Goal: Information Seeking & Learning: Find specific fact

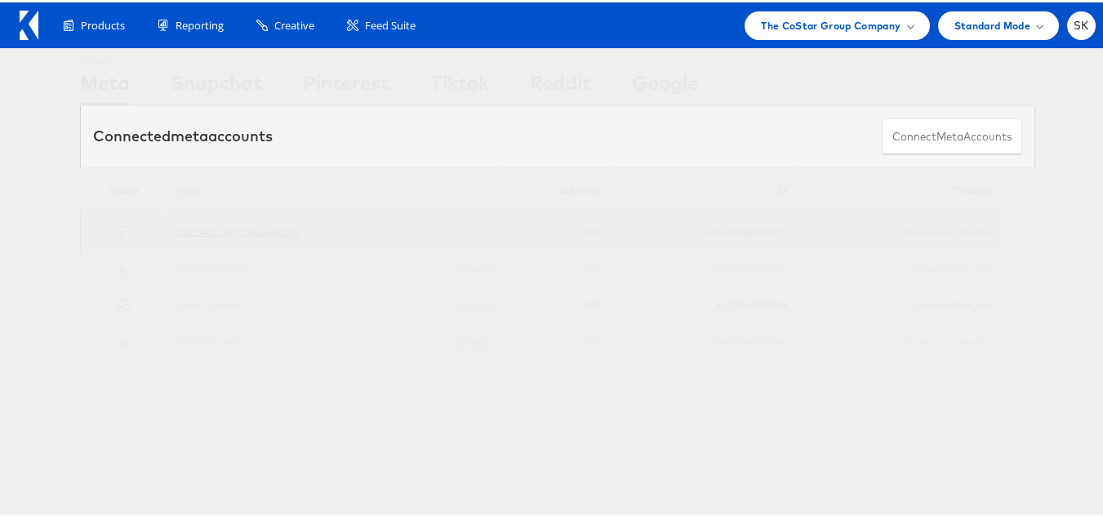
click at [269, 224] on link "[DOMAIN_NAME] Retargeting" at bounding box center [238, 229] width 124 height 12
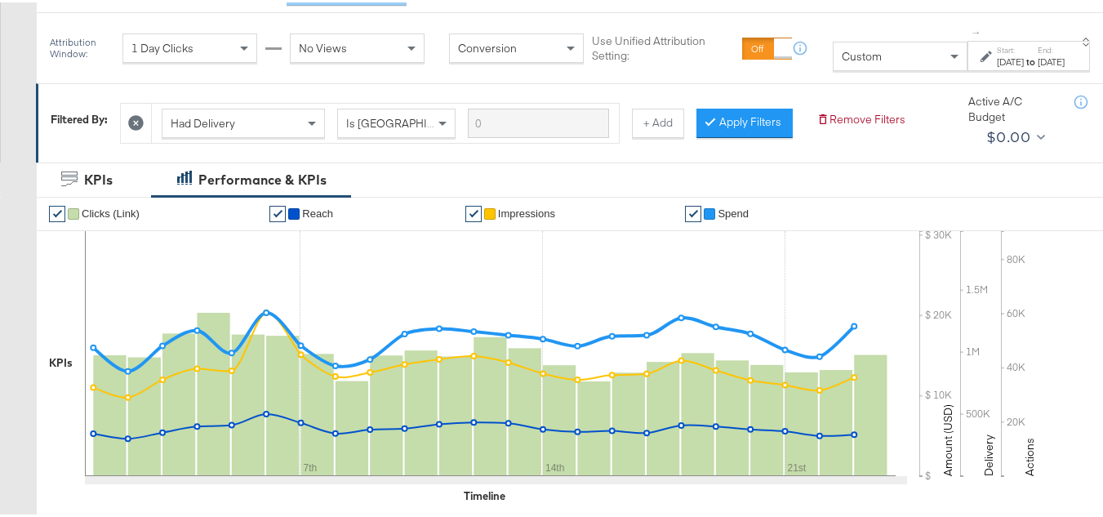
scroll to position [245, 0]
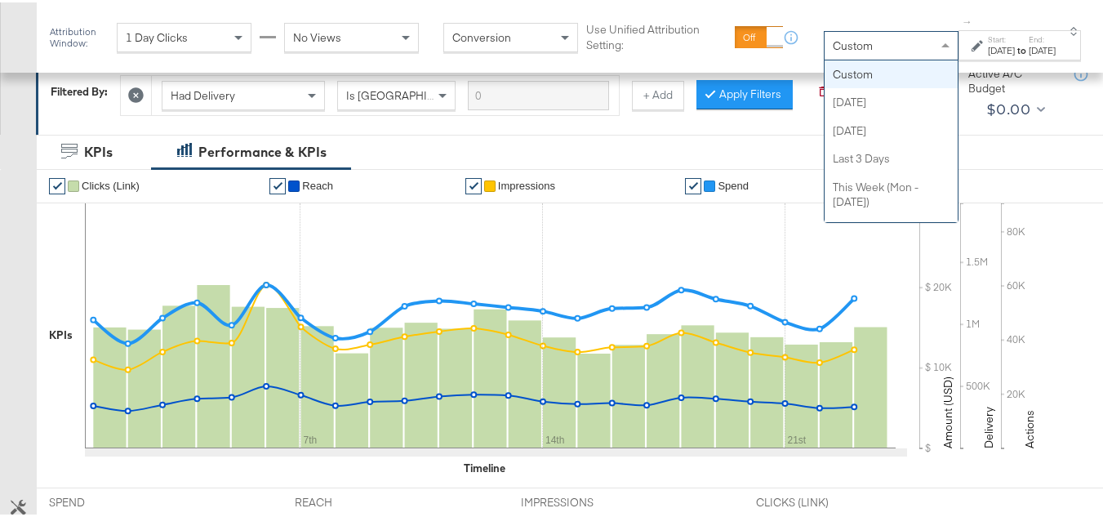
click at [839, 42] on div "Custom" at bounding box center [891, 43] width 133 height 28
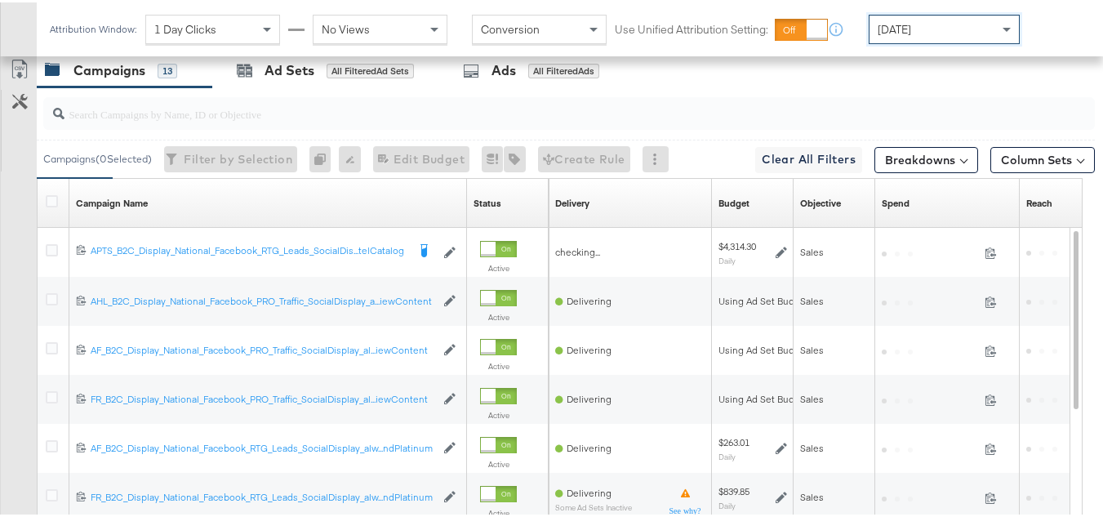
scroll to position [734, 0]
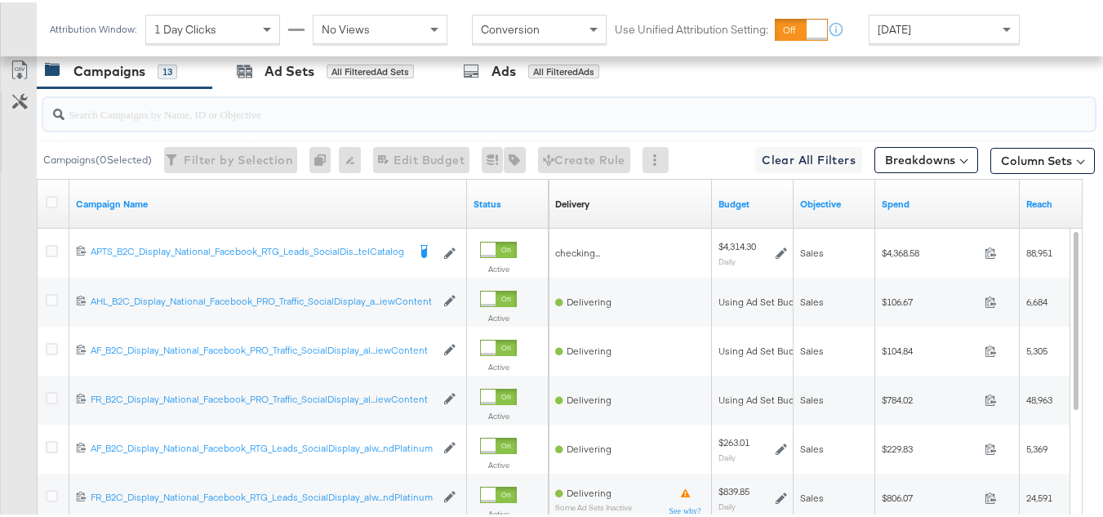
click at [246, 121] on input "search" at bounding box center [533, 105] width 937 height 32
paste input "APTS_B2C_Display_National_Facebook_RTG_Leads_SocialDisplay_Retargeting_Diamond_…"
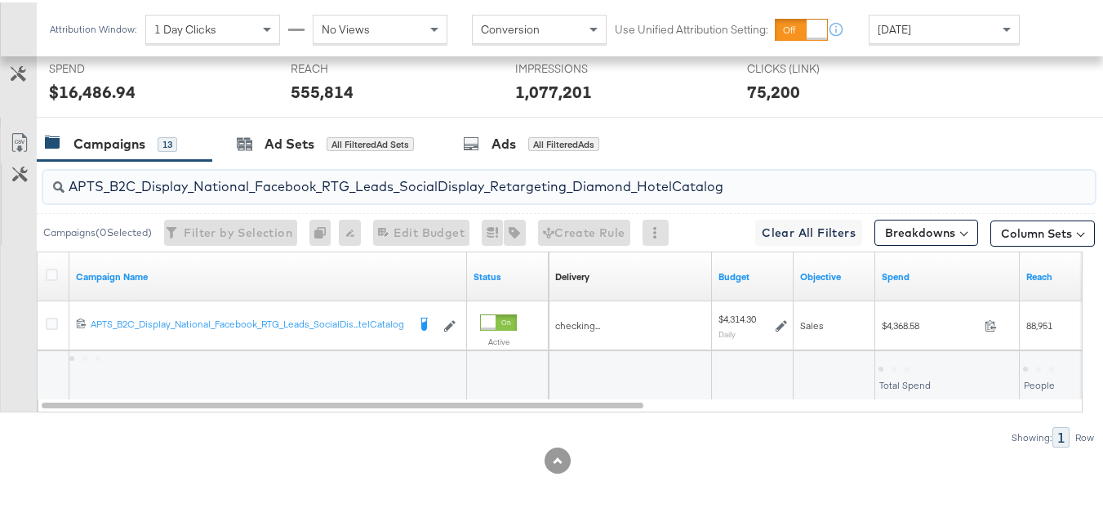
scroll to position [685, 0]
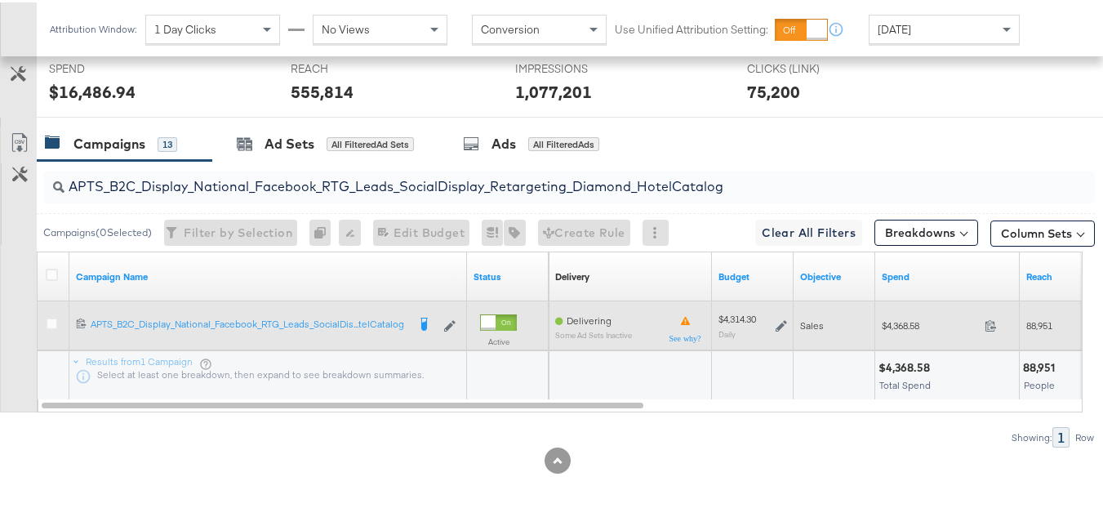
click at [906, 322] on span "$4,368.58" at bounding box center [930, 323] width 96 height 12
copy div "$4,368.58"
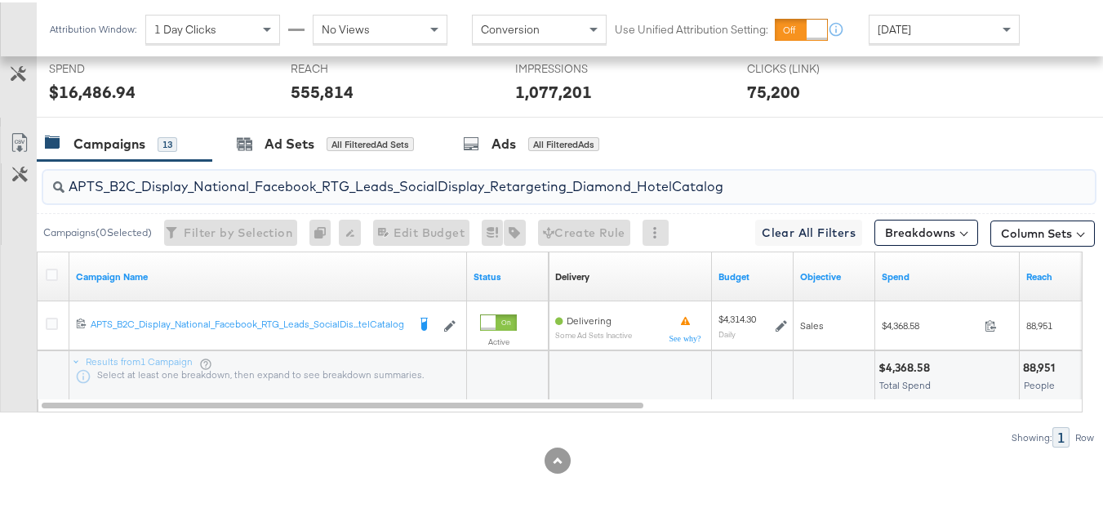
click at [312, 182] on input "APTS_B2C_Display_National_Facebook_RTG_Leads_SocialDisplay_Retargeting_Diamond_…" at bounding box center [533, 178] width 937 height 32
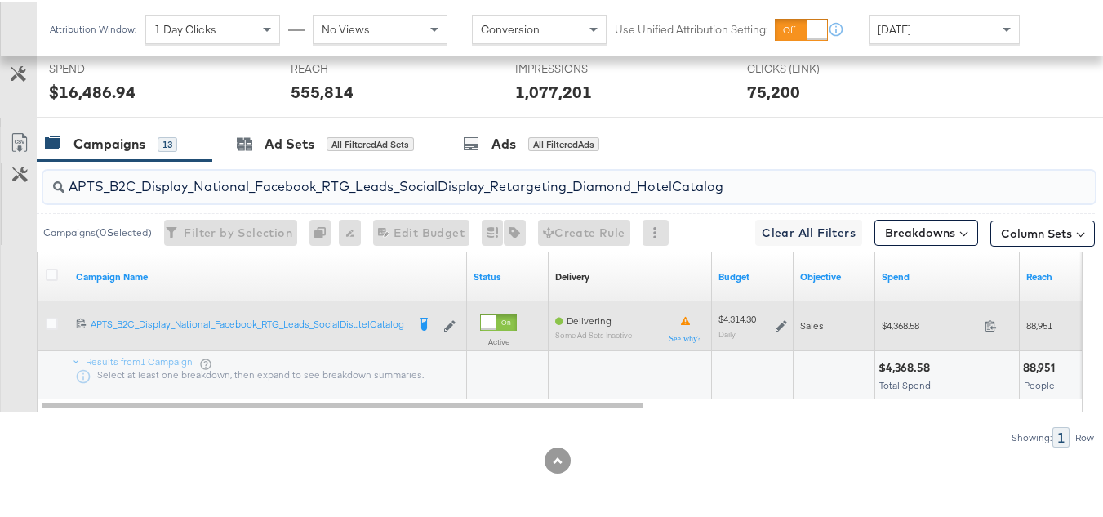
paste input "alwayson_Retargeting_DARE24_DiamondPlatinum"
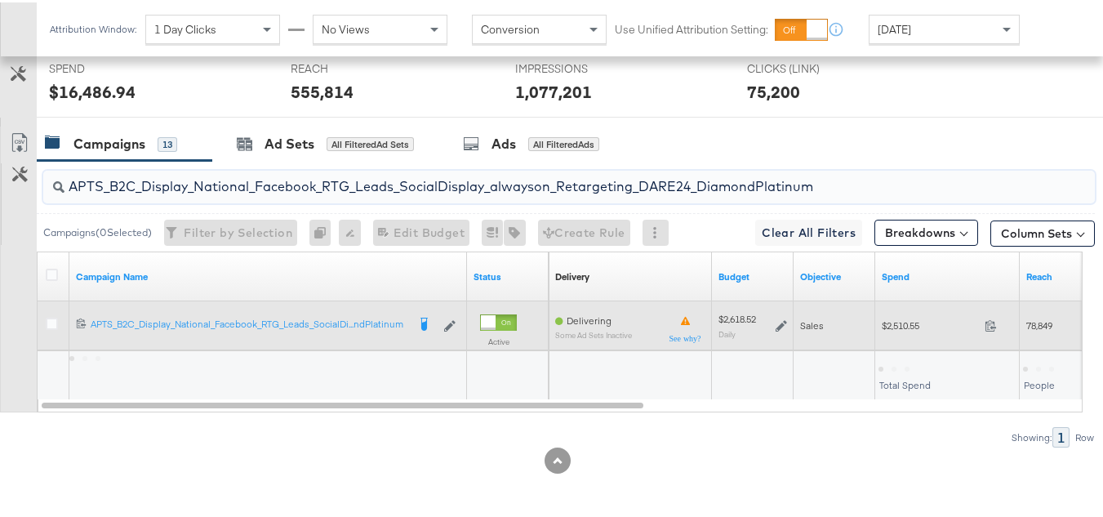
click at [898, 318] on span "$2,510.55" at bounding box center [930, 323] width 96 height 12
copy div "$2,510.55"
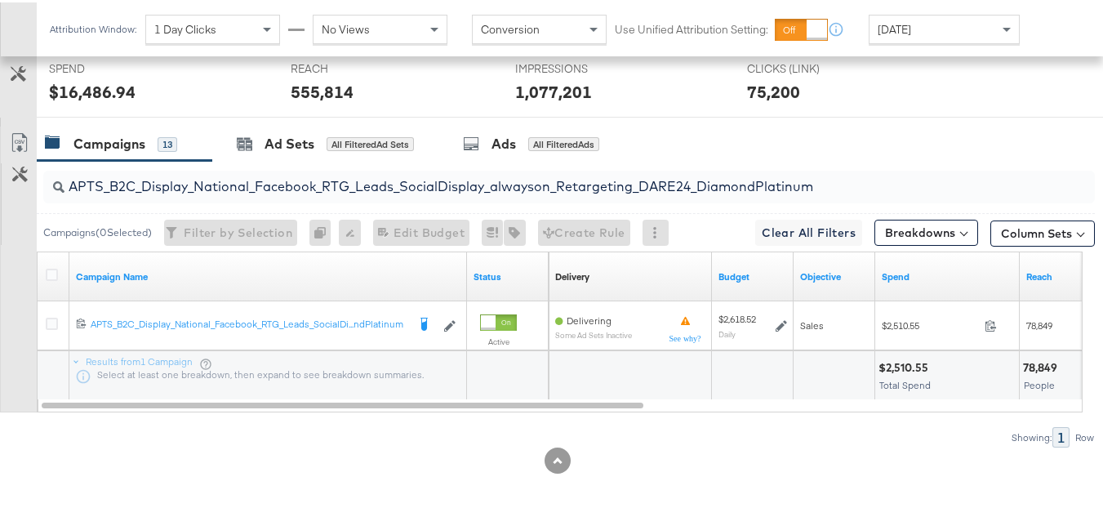
click at [395, 176] on input "APTS_B2C_Display_National_Facebook_RTG_Leads_SocialDisplay_alwayson_Retargeting…" at bounding box center [533, 178] width 937 height 32
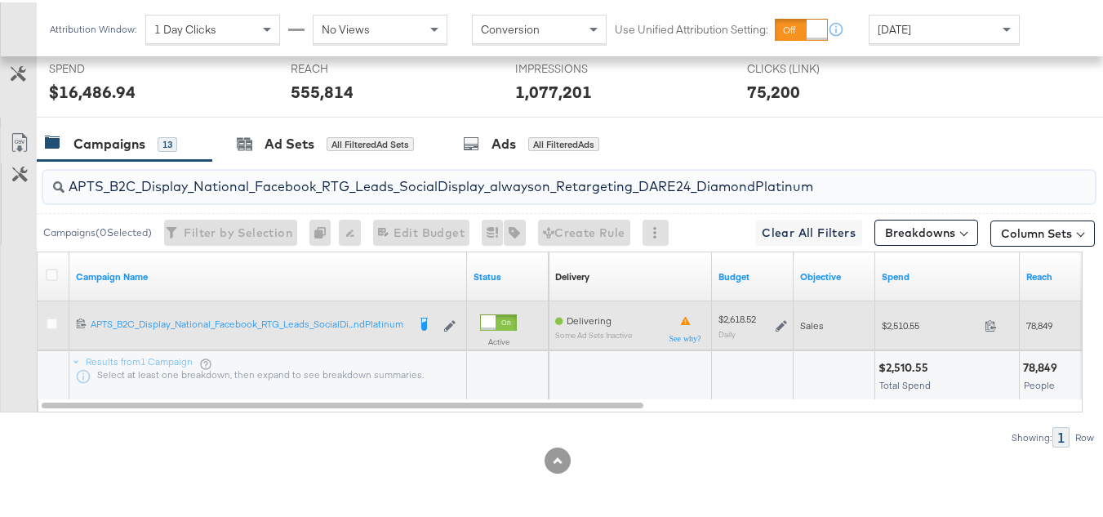
paste input "FR_B2C_Display_National_Facebook_RTG_Leads_SocialDisplay_alwayson_Retargeting_FR"
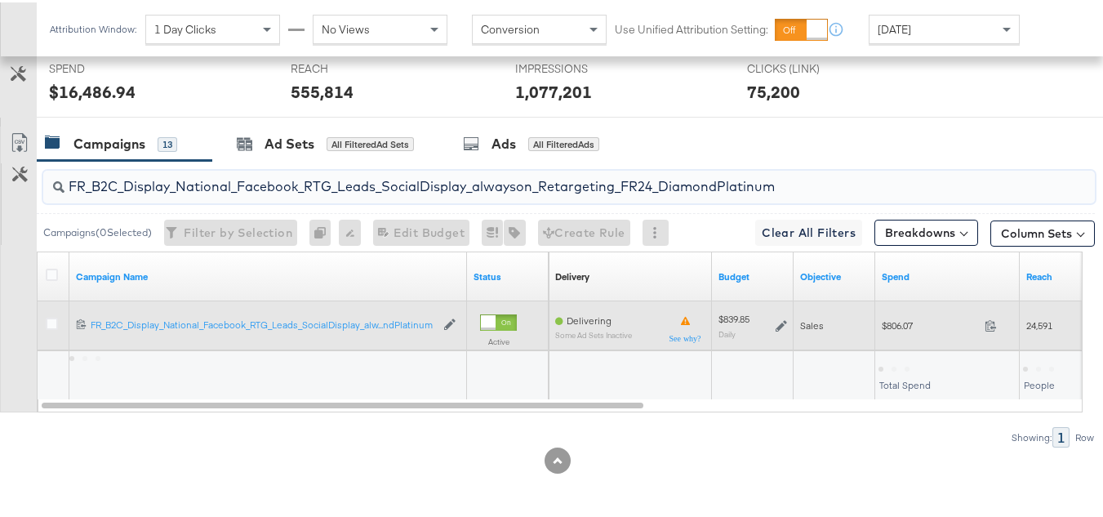
click at [898, 324] on span "$806.07" at bounding box center [930, 323] width 96 height 12
copy div "$806.07"
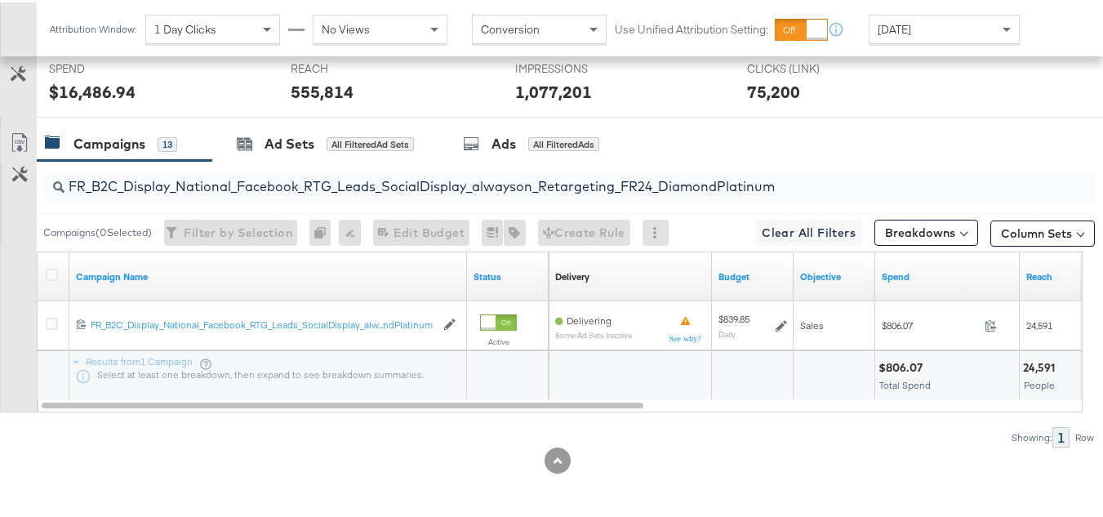
click at [369, 186] on input "FR_B2C_Display_National_Facebook_RTG_Leads_SocialDisplay_alwayson_Retargeting_F…" at bounding box center [533, 178] width 937 height 32
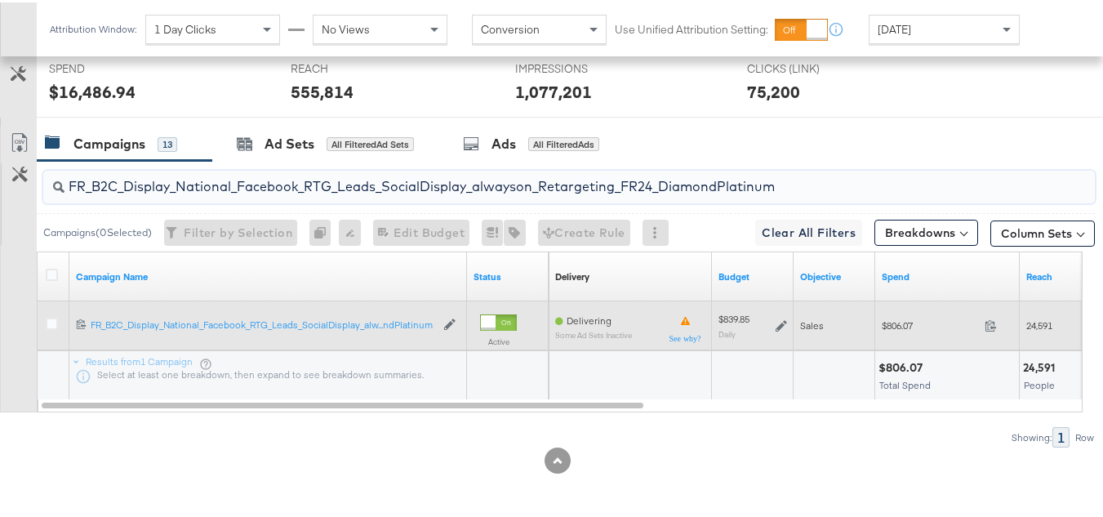
paste input "AF_B2C_Display_National_Facebook_RTG_Leads_SocialDisplay_alwayson_Retargeting_AF"
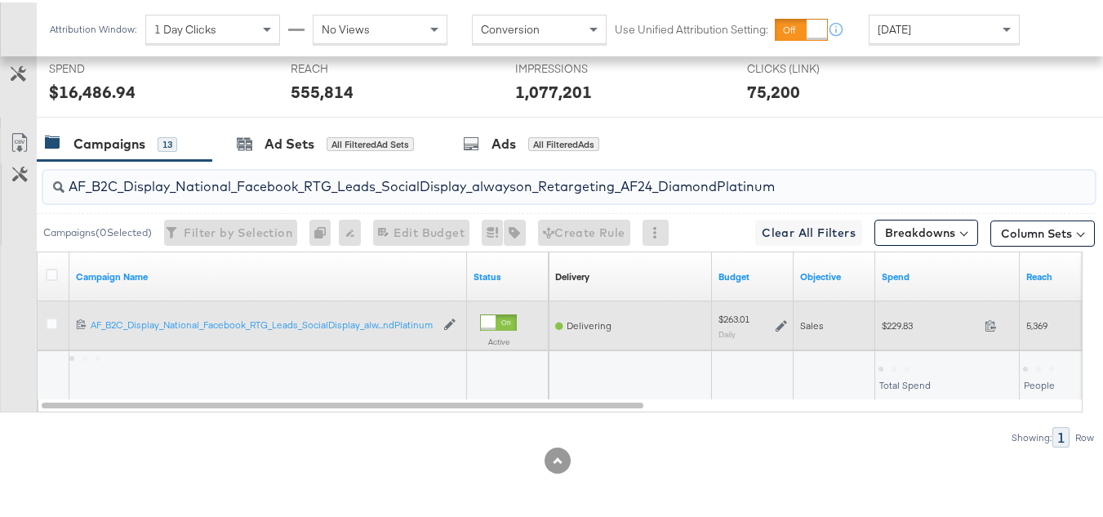
click at [899, 314] on div "$229.83 229.83" at bounding box center [947, 322] width 145 height 25
copy div "$229.83"
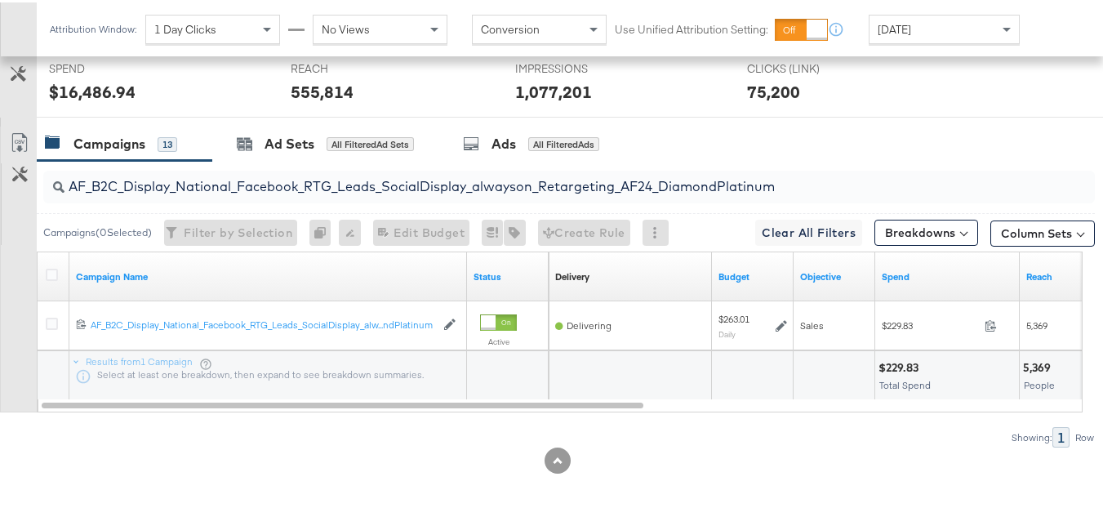
click at [367, 176] on input "AF_B2C_Display_National_Facebook_RTG_Leads_SocialDisplay_alwayson_Retargeting_A…" at bounding box center [533, 178] width 937 height 32
paste input "HL_B2C_Display_National_Facebook_RTG_Leads_SocialDisplay_alwayson_Retargeting_A…"
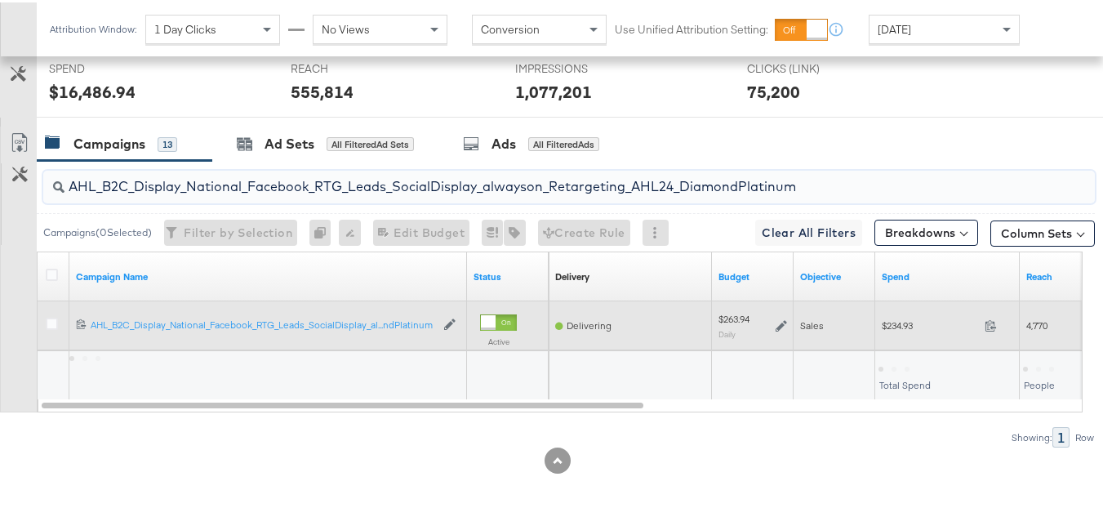
click at [891, 332] on div "$234.93 234.93" at bounding box center [947, 322] width 145 height 25
copy div "$234.93"
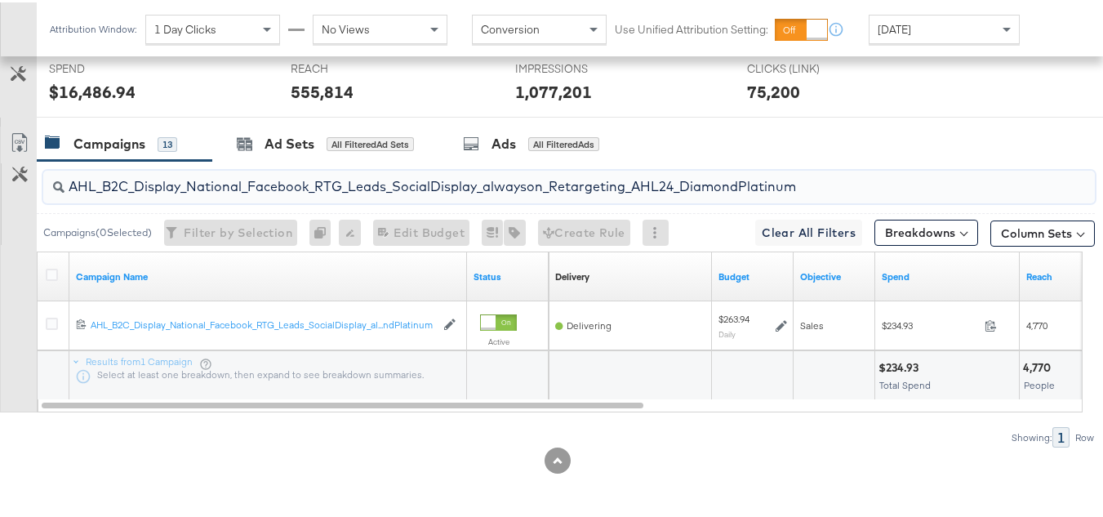
click at [342, 187] on input "AHL_B2C_Display_National_Facebook_RTG_Leads_SocialDisplay_alwayson_Retargeting_…" at bounding box center [533, 178] width 937 height 32
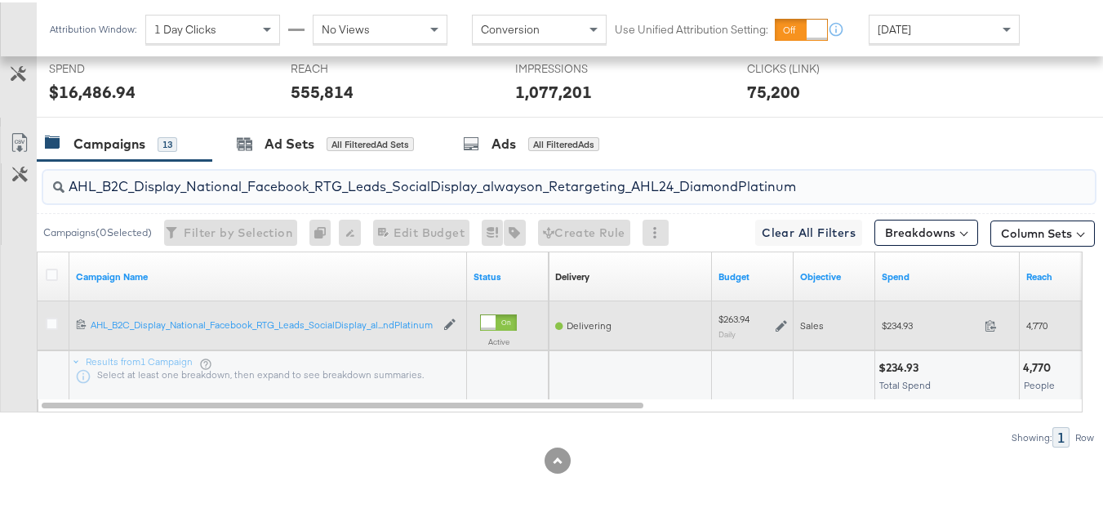
paste input "PTS_B2C_Display_National_Facebook_PRO_Traffic_SocialDisplay_alwayson_ASC_DARE24…"
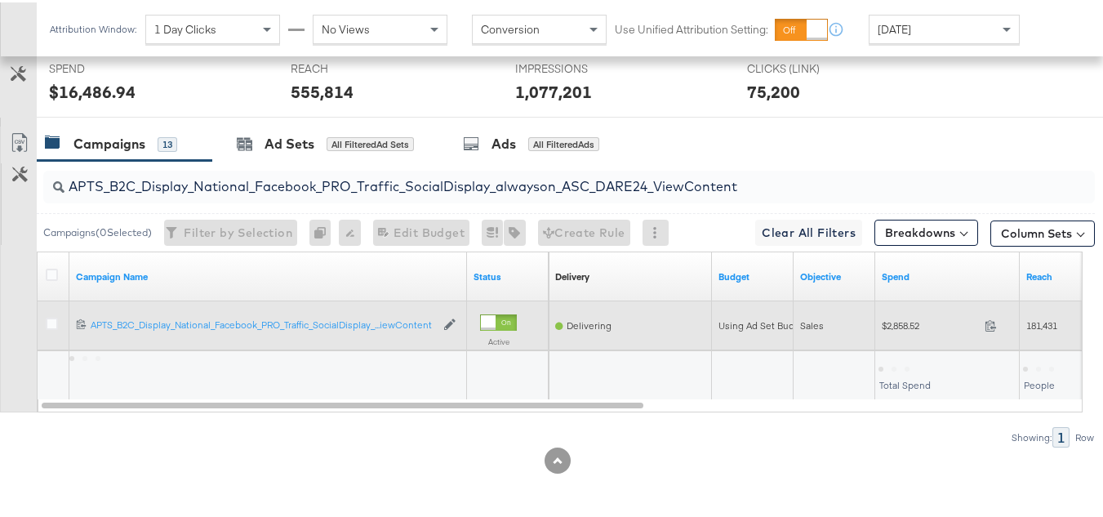
click at [913, 335] on div "$2,858.52 2858.52" at bounding box center [947, 322] width 145 height 25
copy div "$2,858.52"
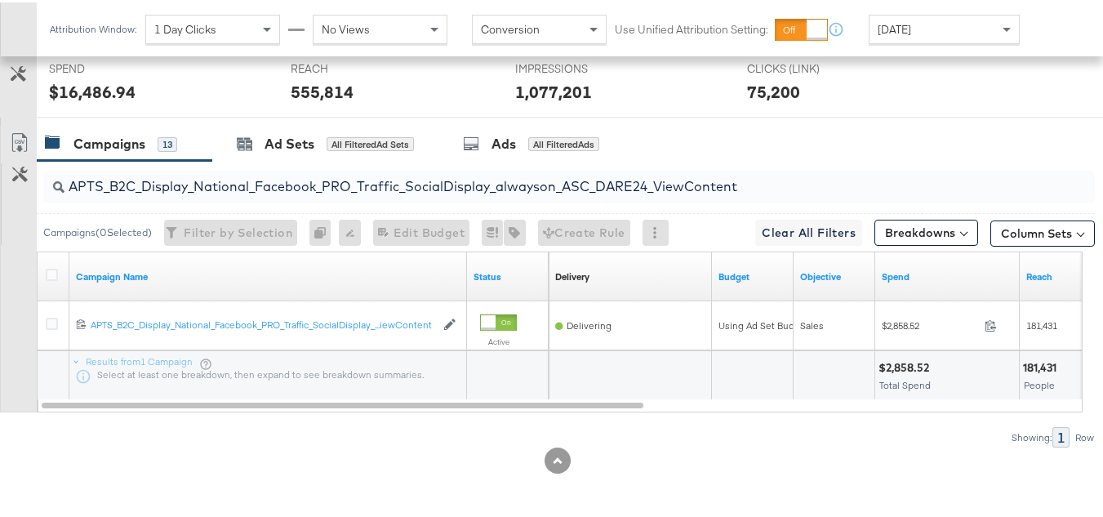
click at [373, 185] on input "APTS_B2C_Display_National_Facebook_PRO_Traffic_SocialDisplay_alwayson_ASC_DARE2…" at bounding box center [533, 178] width 937 height 32
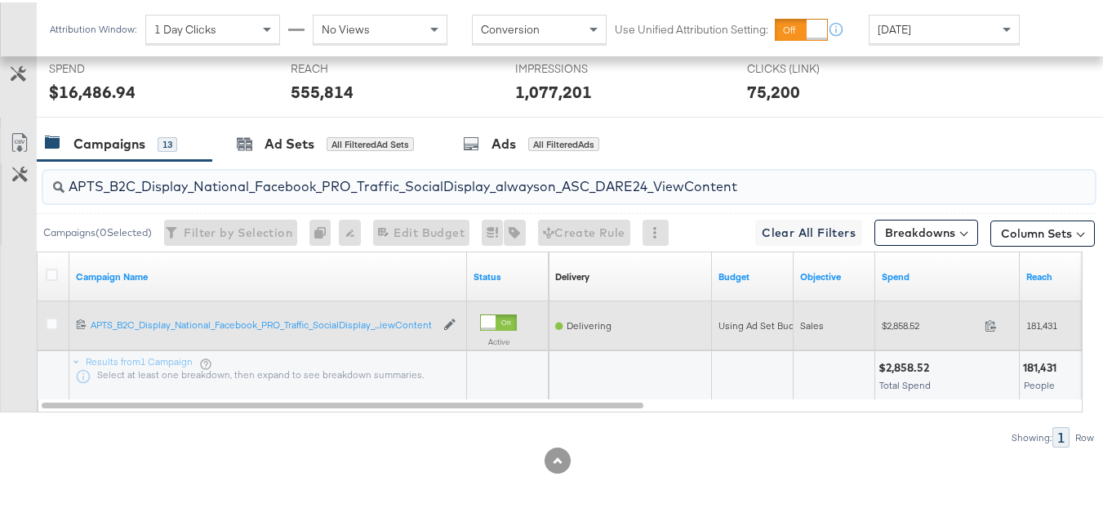
paste input "Leads_SocialDisplay_alwayson_ASC_DARE24_Purchase"
click at [901, 327] on span "$2,176.79" at bounding box center [930, 323] width 96 height 12
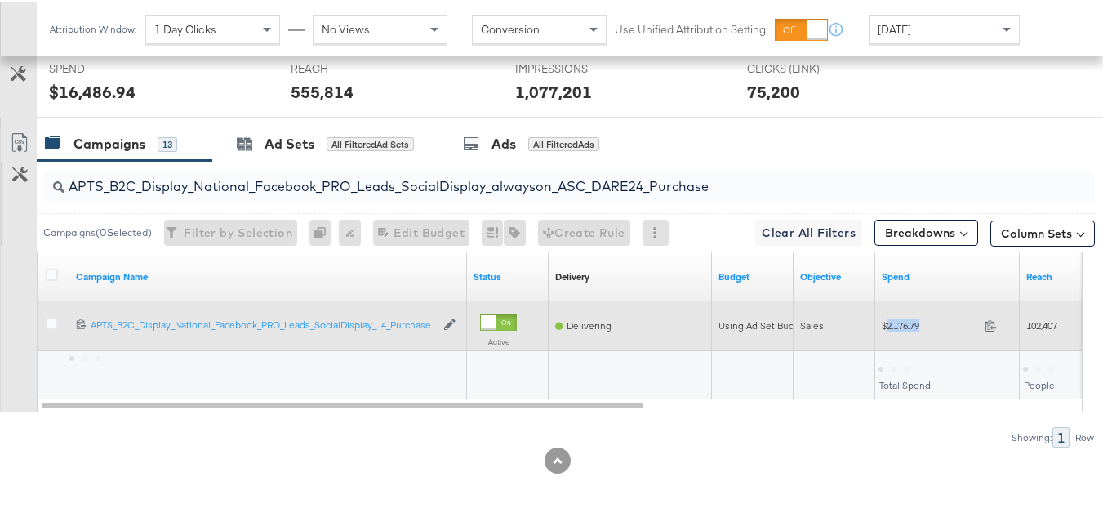
click at [901, 327] on span "$2,176.79" at bounding box center [930, 323] width 96 height 12
copy div "$2,176.79"
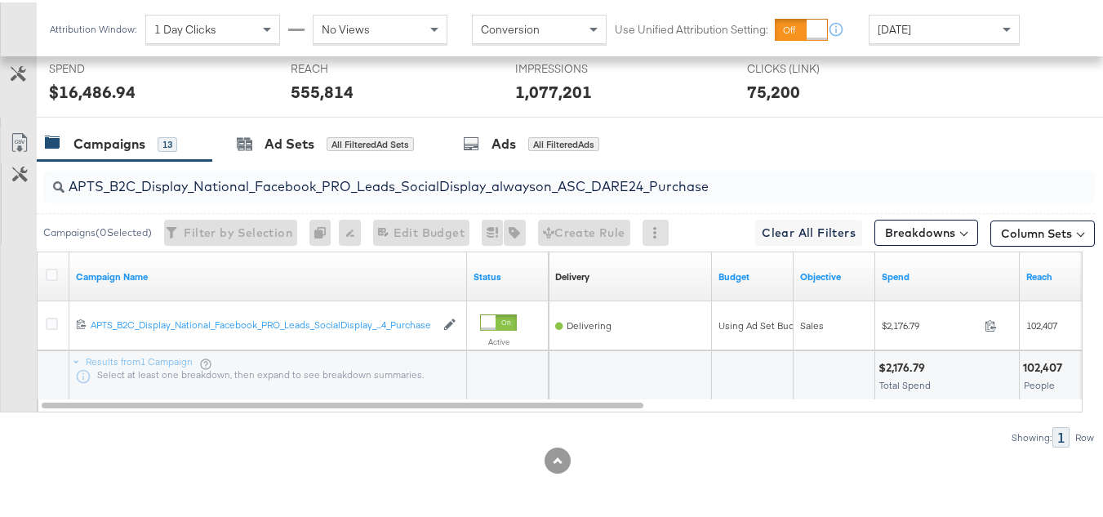
click at [339, 176] on input "APTS_B2C_Display_National_Facebook_PRO_Leads_SocialDisplay_alwayson_ASC_DARE24_…" at bounding box center [533, 178] width 937 height 32
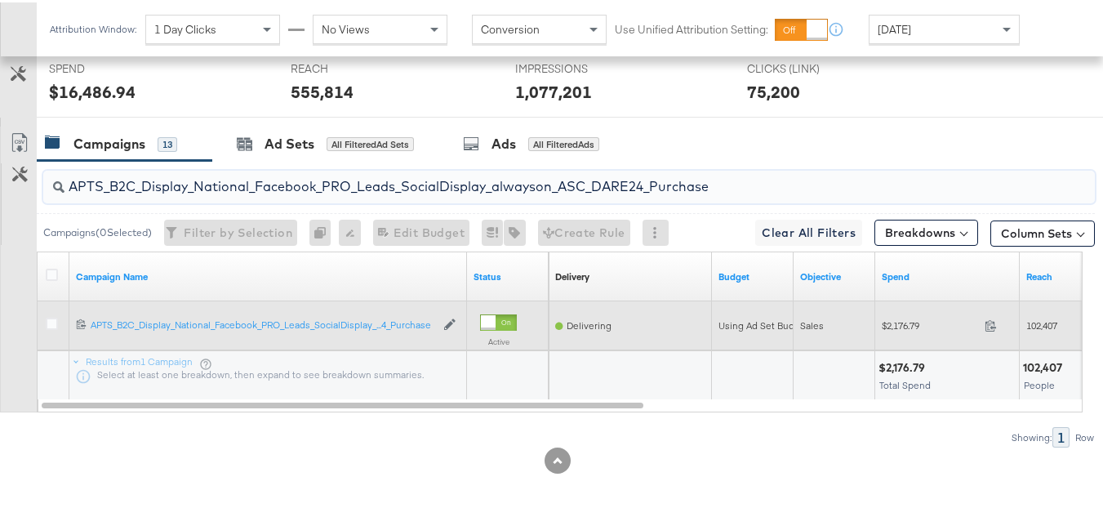
paste input "F_B2C_Display_National_Facebook_PRO_Traffic_SocialDisplay_alwayson_ASC_AF24_Vie…"
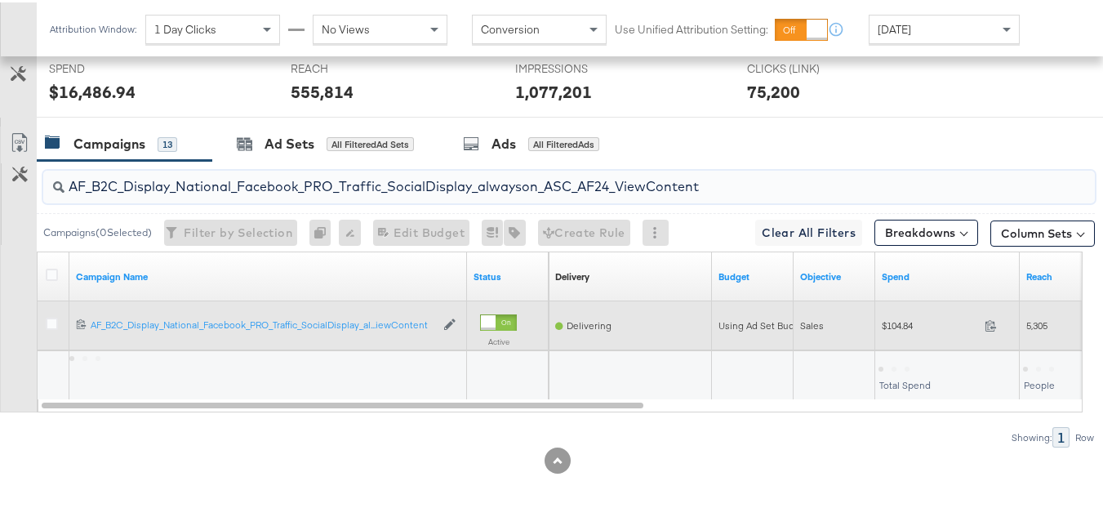
click at [905, 314] on div "$104.84 104.84" at bounding box center [947, 322] width 145 height 25
copy div "$104.84"
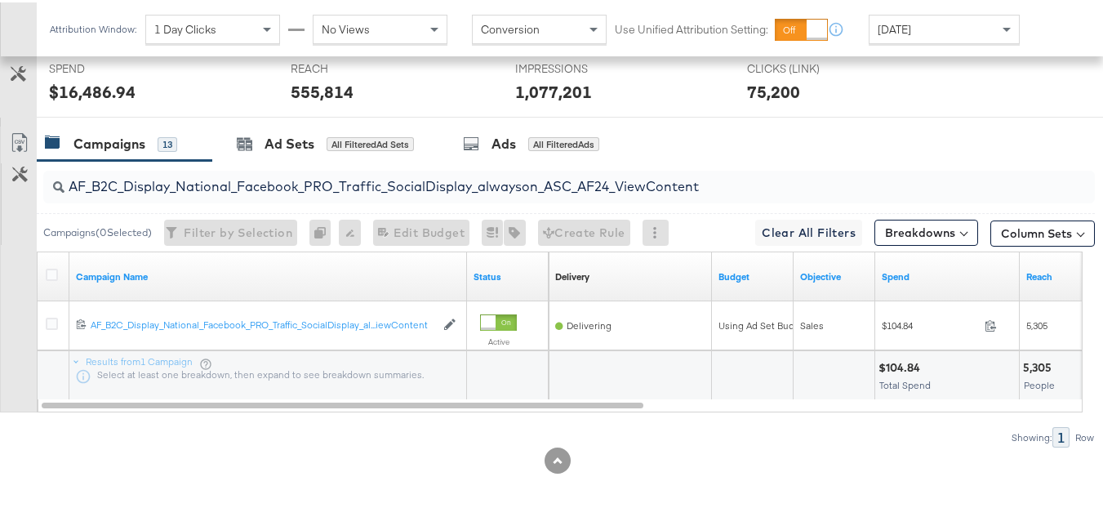
click at [366, 195] on div "AF_B2C_Display_National_Facebook_PRO_Traffic_SocialDisplay_alwayson_ASC_AF24_Vi…" at bounding box center [569, 184] width 1052 height 33
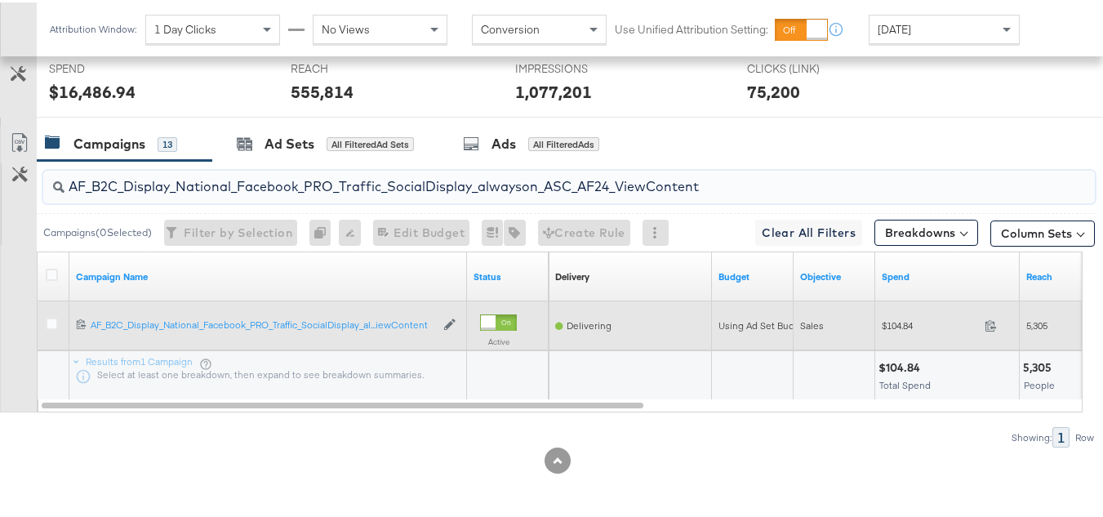
paste input "FR_B2C_Display_National_Facebook_PRO_Traffic_SocialDisplay_alwayson_ASC_FR"
click at [893, 322] on span "$784.02" at bounding box center [930, 323] width 96 height 12
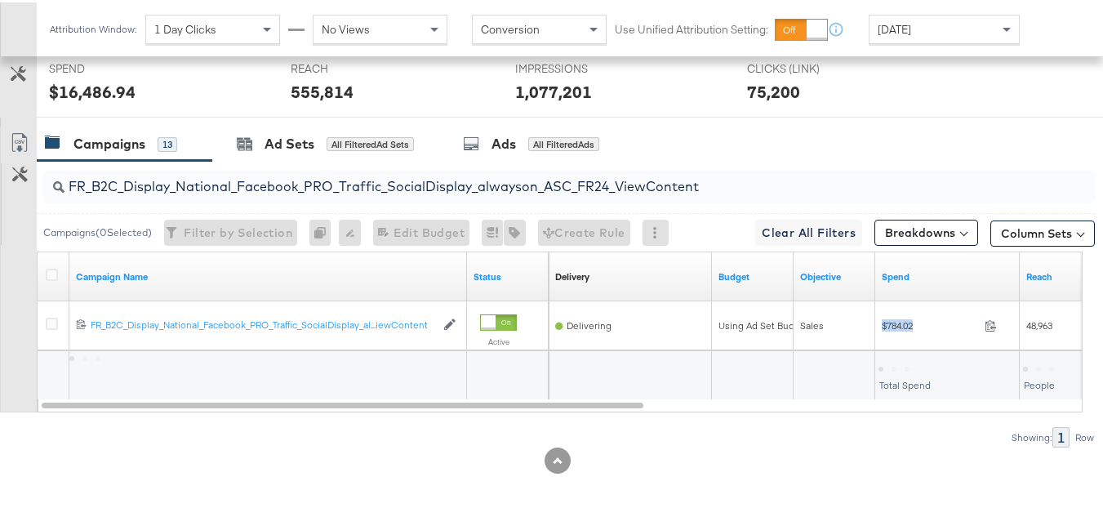
copy div "$784.02"
click at [398, 167] on input "FR_B2C_Display_National_Facebook_PRO_Traffic_SocialDisplay_alwayson_ASC_FR24_Vi…" at bounding box center [533, 178] width 937 height 32
paste input "AHL_B2C_Display_National_Facebook_PRO_Traffic_SocialDisplay_alwayson_ASC_AHL"
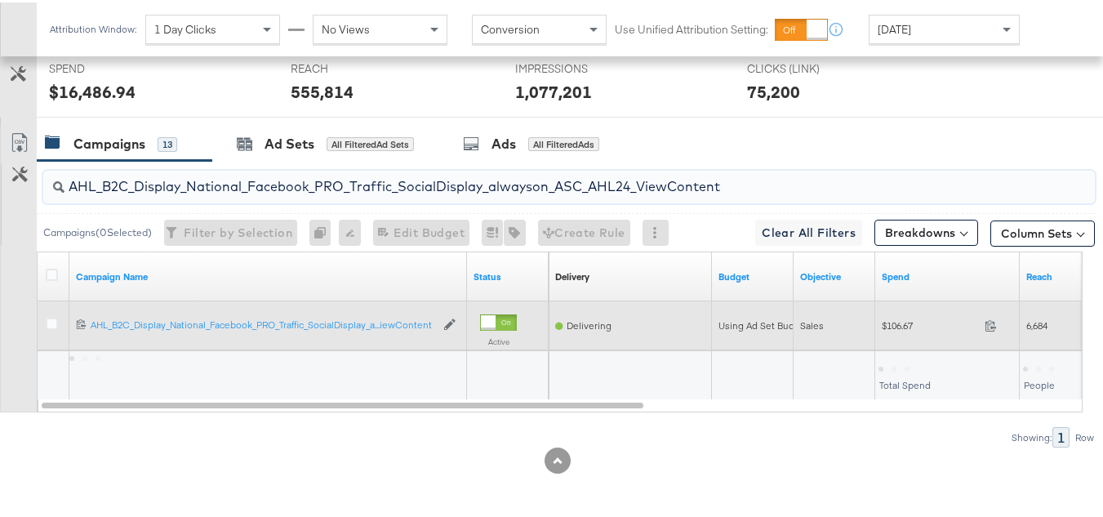
type input "AHL_B2C_Display_National_Facebook_PRO_Traffic_SocialDisplay_alwayson_ASC_AHL24_…"
click at [891, 335] on div "$106.67 106.67" at bounding box center [947, 322] width 145 height 25
copy div "$106.67"
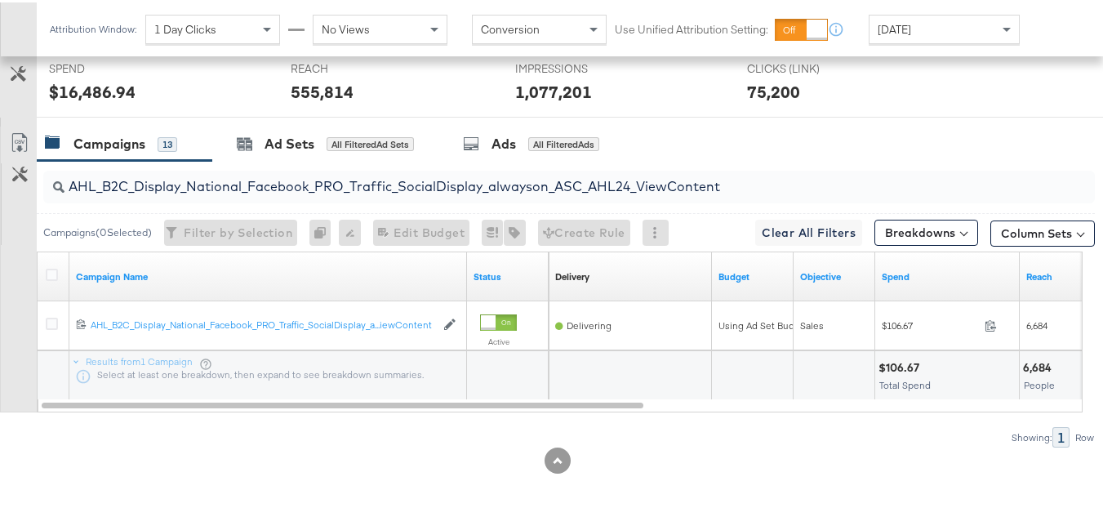
click at [905, 465] on div at bounding box center [557, 458] width 1115 height 26
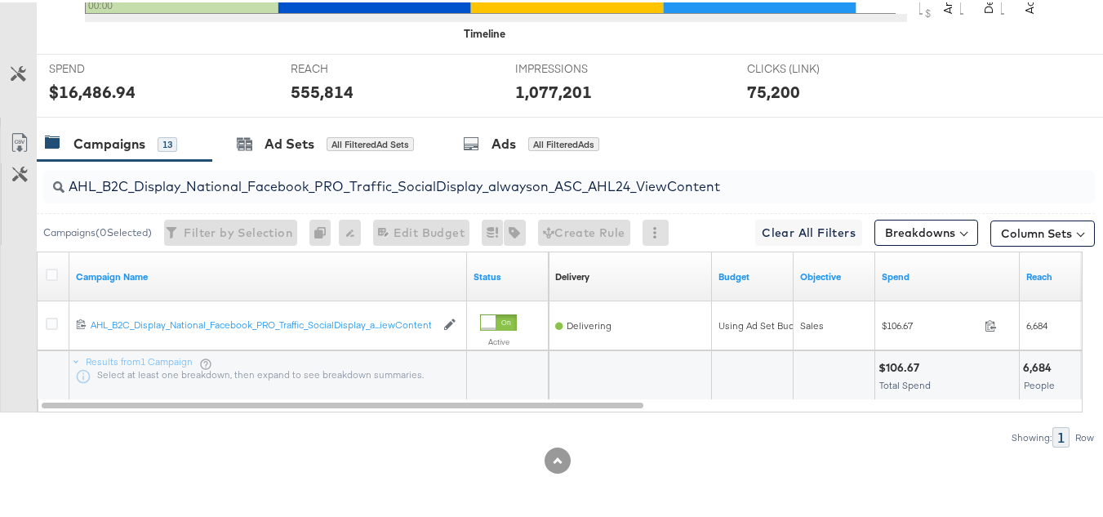
scroll to position [0, 0]
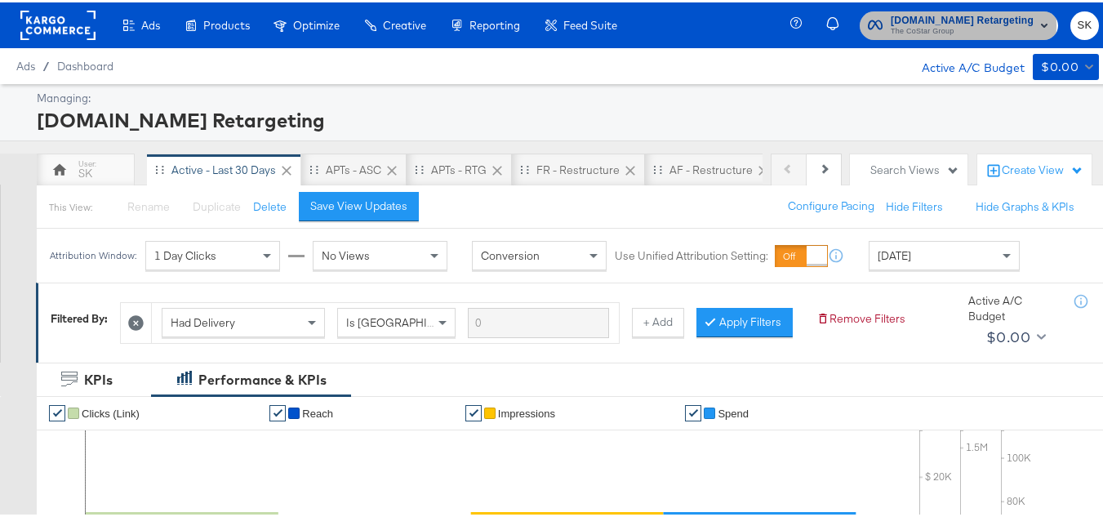
click at [898, 23] on span "The CoStar Group" at bounding box center [962, 29] width 143 height 13
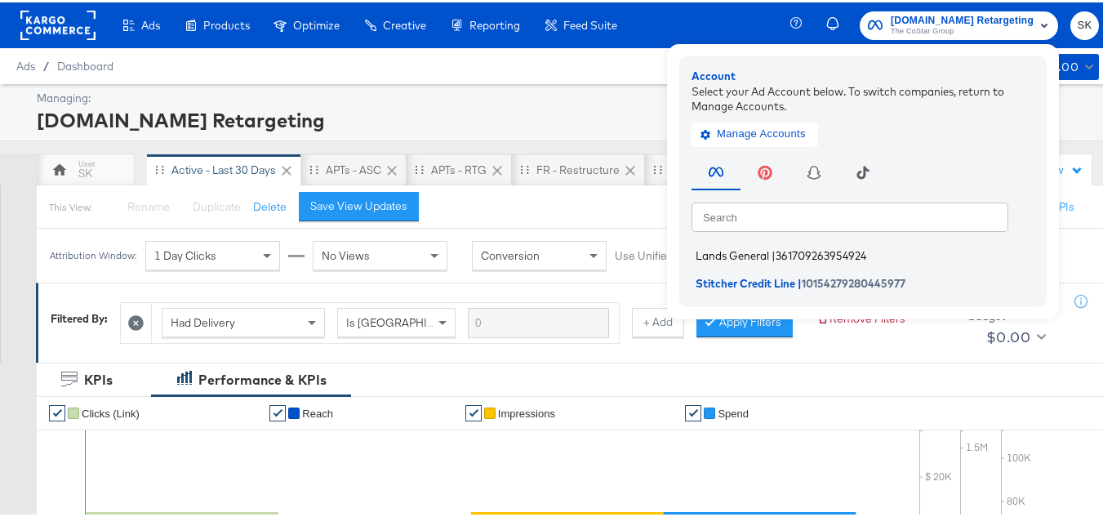
click at [743, 252] on span "Lands General" at bounding box center [732, 253] width 73 height 13
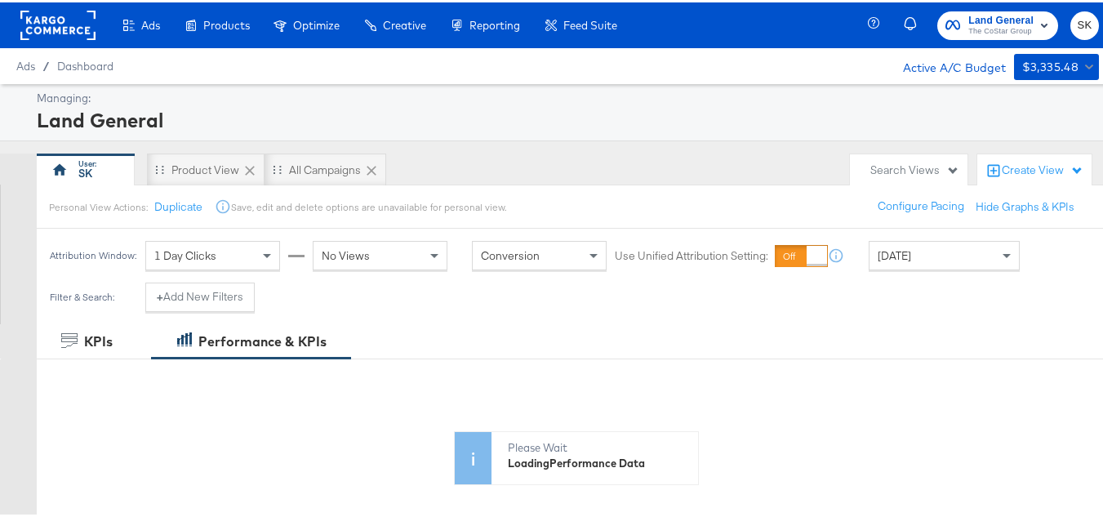
scroll to position [163, 0]
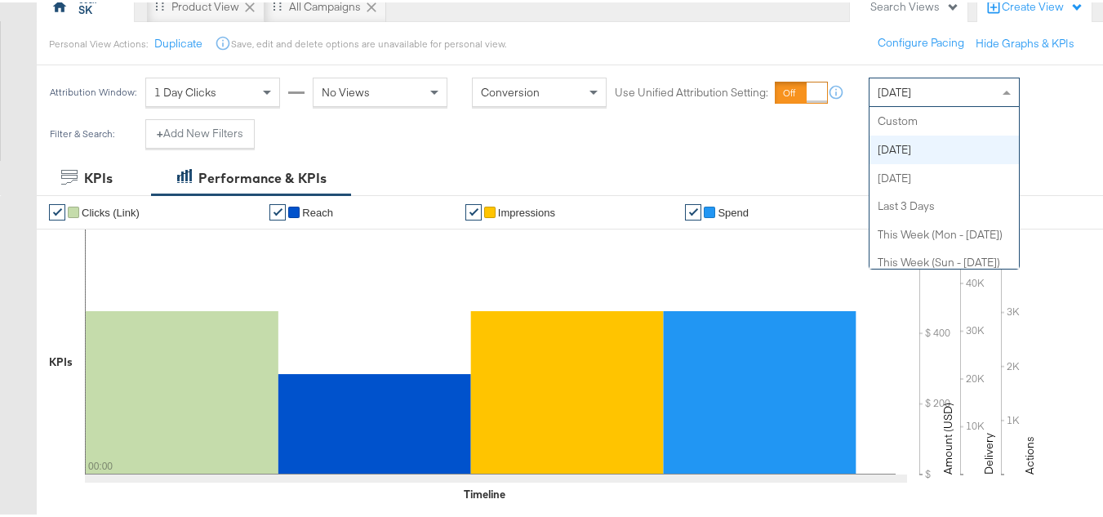
click at [906, 93] on span "Today" at bounding box center [894, 89] width 33 height 15
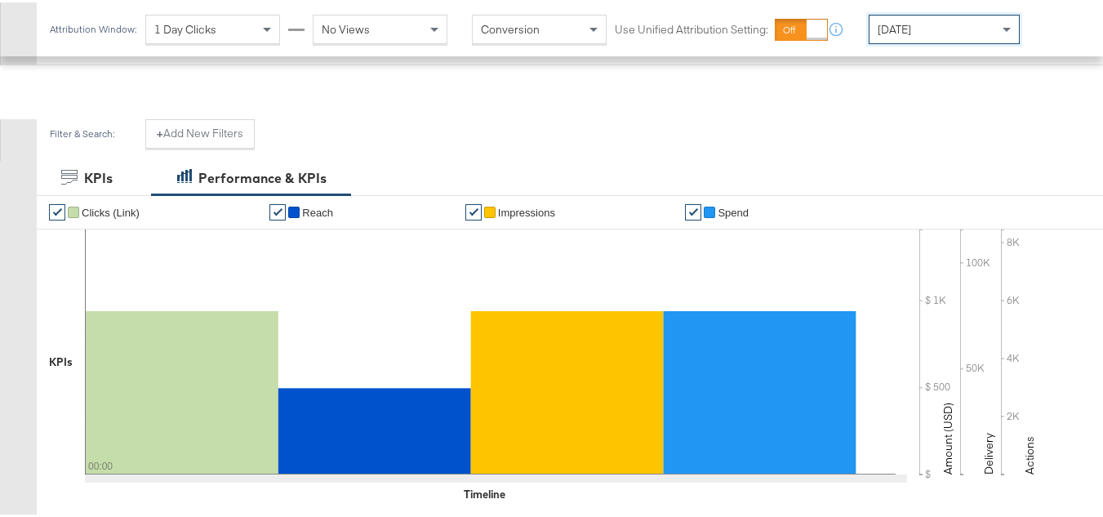
scroll to position [653, 0]
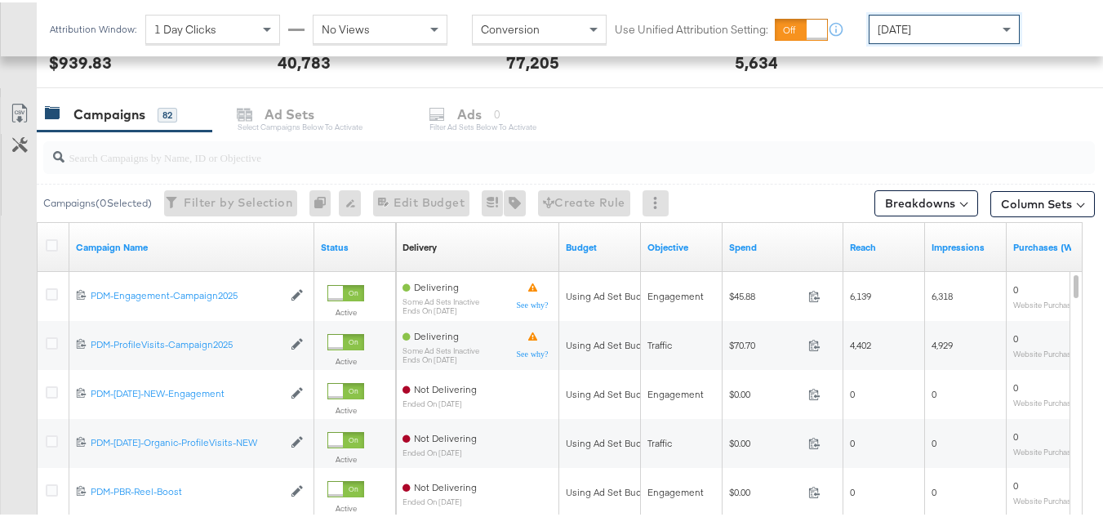
click at [389, 152] on input "search" at bounding box center [533, 148] width 937 height 32
paste input "B2C_LAND_KC_RT_Sig_24"
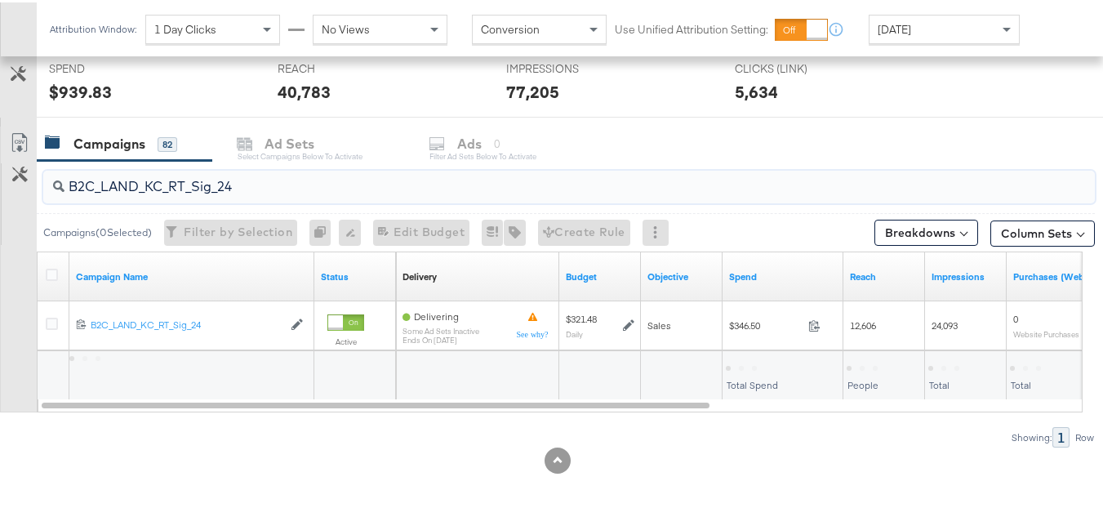
scroll to position [624, 0]
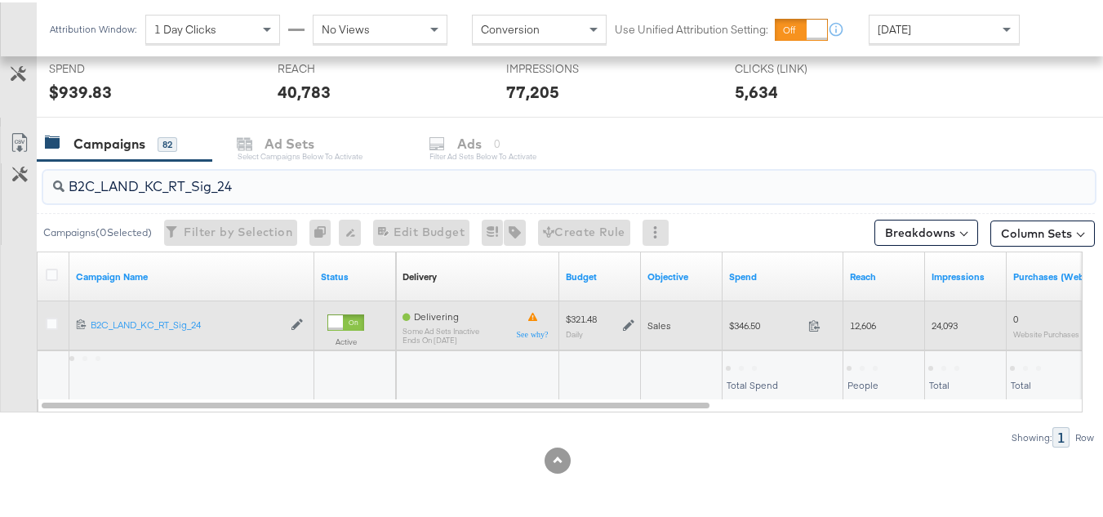
click at [742, 327] on span "$346.50" at bounding box center [765, 323] width 73 height 12
copy div "$346.50"
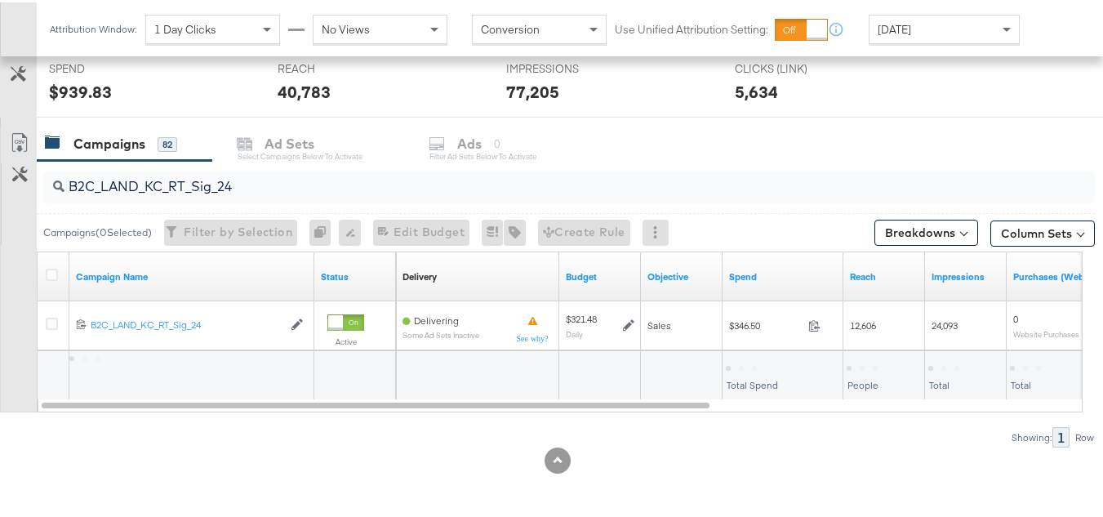
click at [321, 185] on input "B2C_LAND_KC_RT_Sig_24" at bounding box center [533, 178] width 937 height 32
paste input "B_Ecommerce_KC_Retargeting_LW&LOA_Traffic"
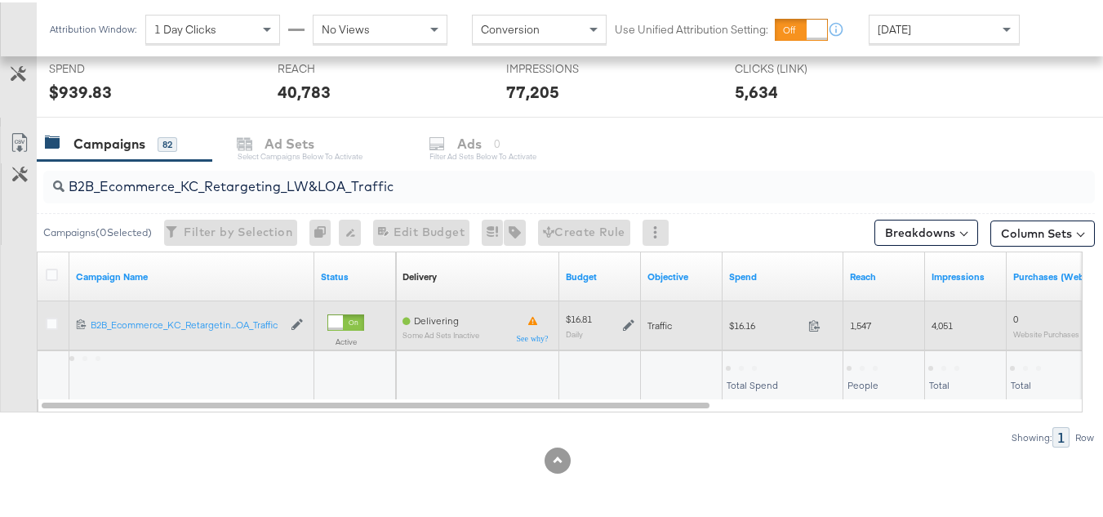
click at [734, 325] on span "$16.16" at bounding box center [765, 323] width 73 height 12
copy div "$16.16"
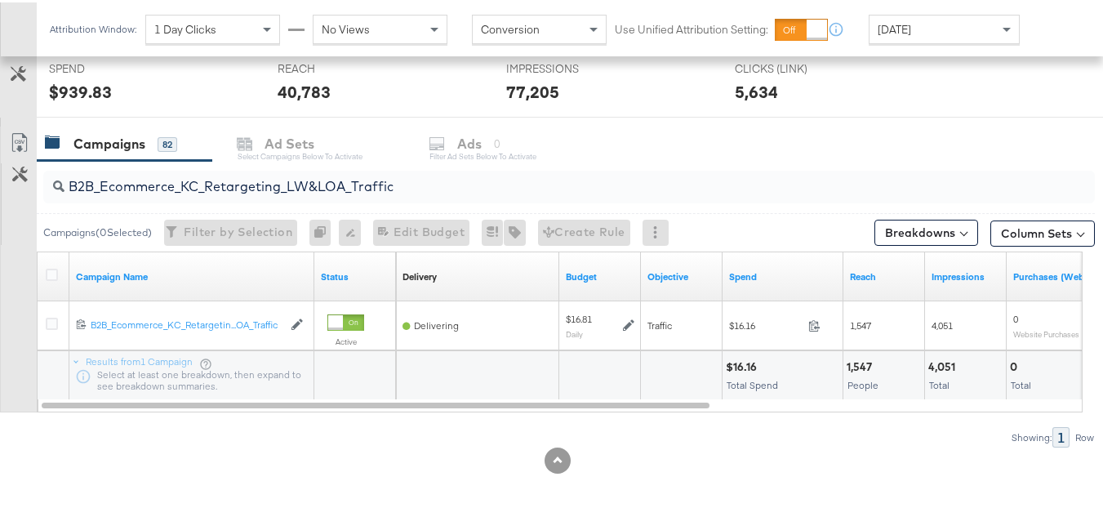
click at [403, 194] on div "B2B_Ecommerce_KC_Retargeting_LW&LOA_Traffic" at bounding box center [569, 184] width 1052 height 33
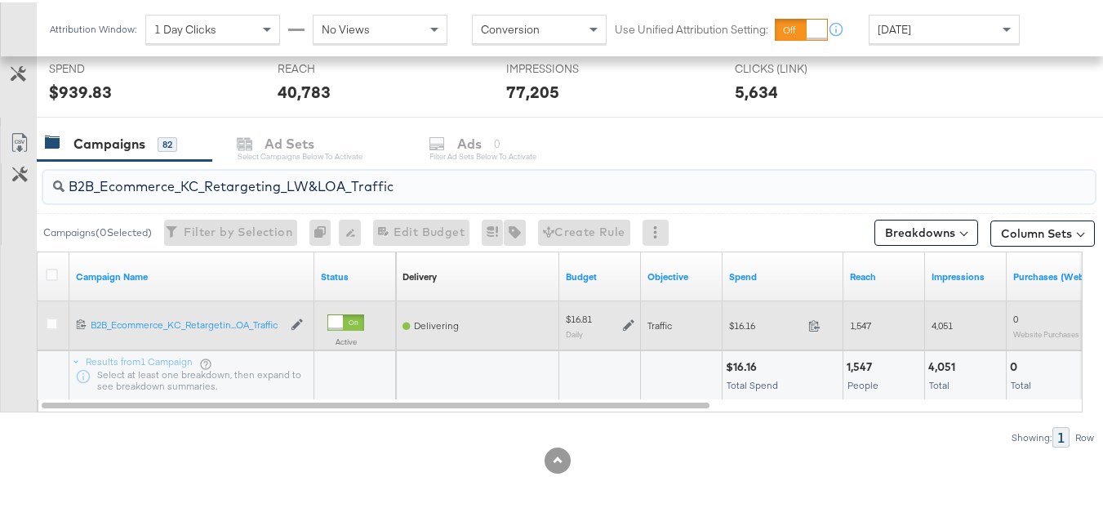
paste input "KC_Retargeting_Prospects & Clients_Conversions"
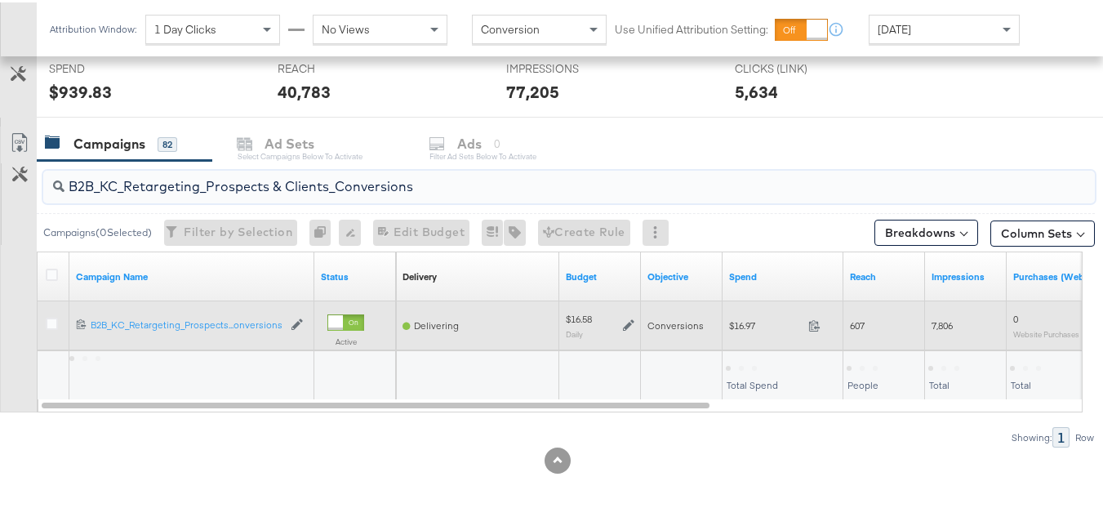
click at [736, 332] on div "$16.97 16.97" at bounding box center [783, 322] width 121 height 25
copy div "$16.97"
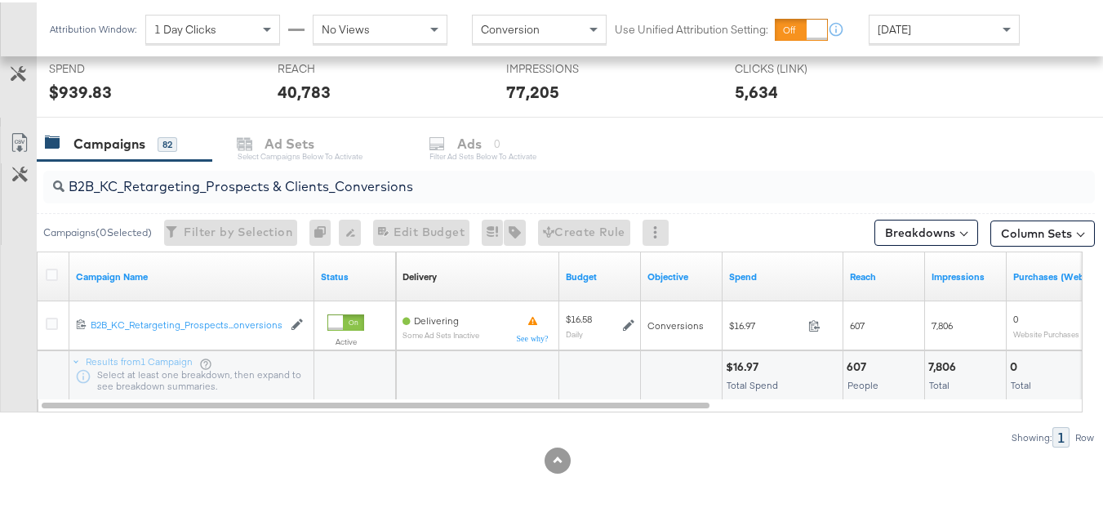
click at [400, 175] on input "B2B_KC_Retargeting_Prospects & Clients_Conversions" at bounding box center [533, 178] width 937 height 32
paste input "C_LAND_KC_Pros_Sig"
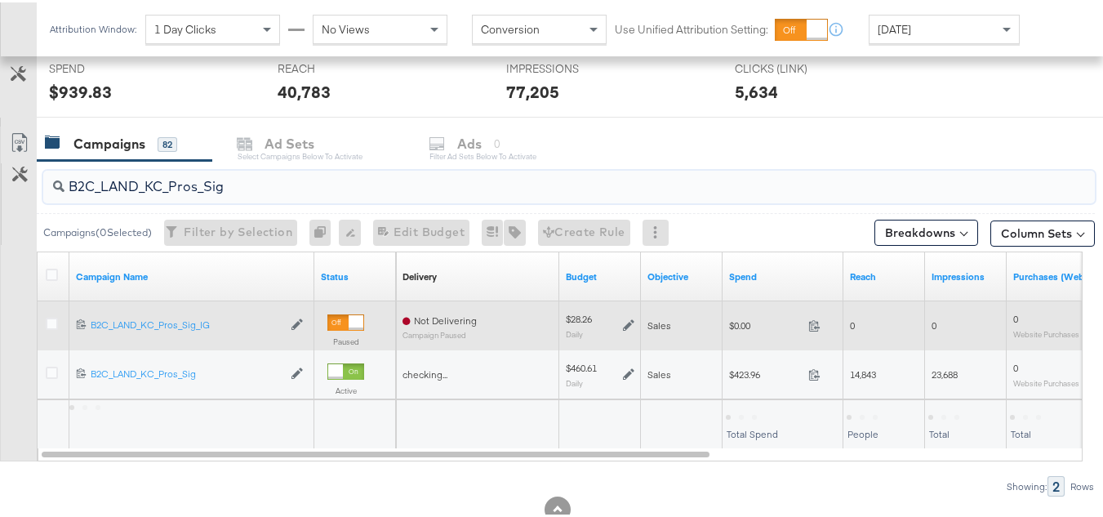
type input "B2C_LAND_KC_Pros_Sig"
click at [735, 322] on span "$0.00" at bounding box center [765, 323] width 73 height 12
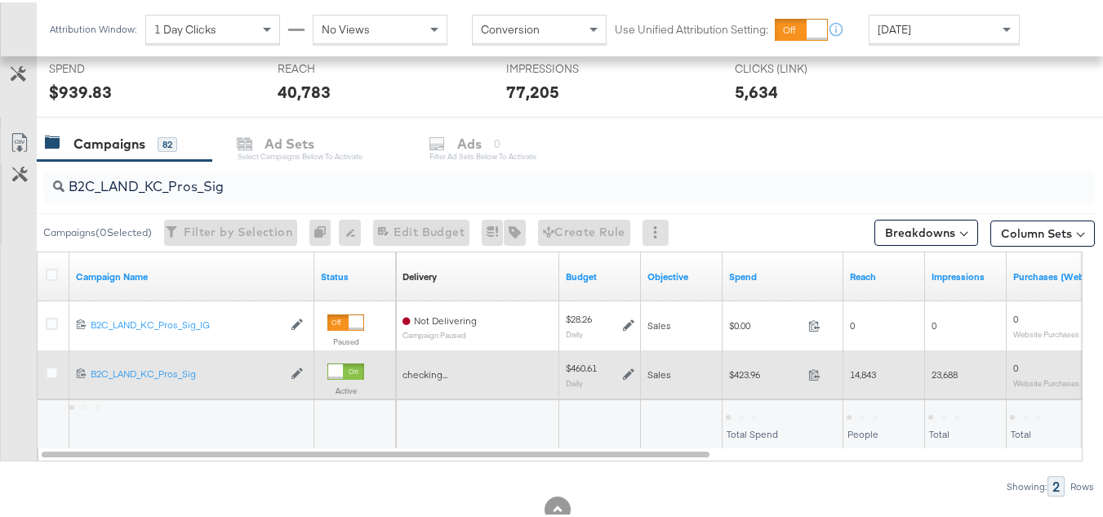
click at [750, 377] on span "$423.96" at bounding box center [765, 372] width 73 height 12
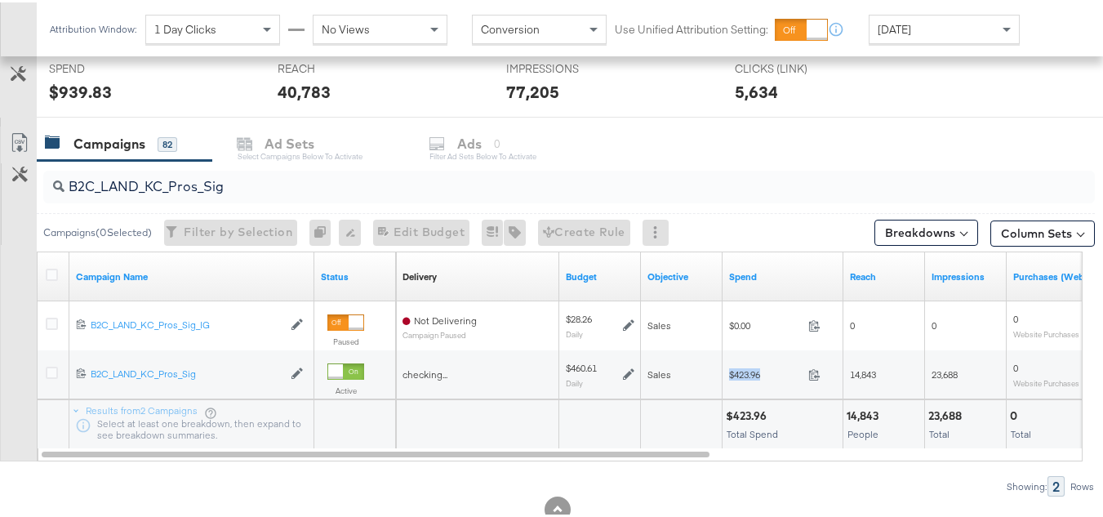
copy div "$423.96"
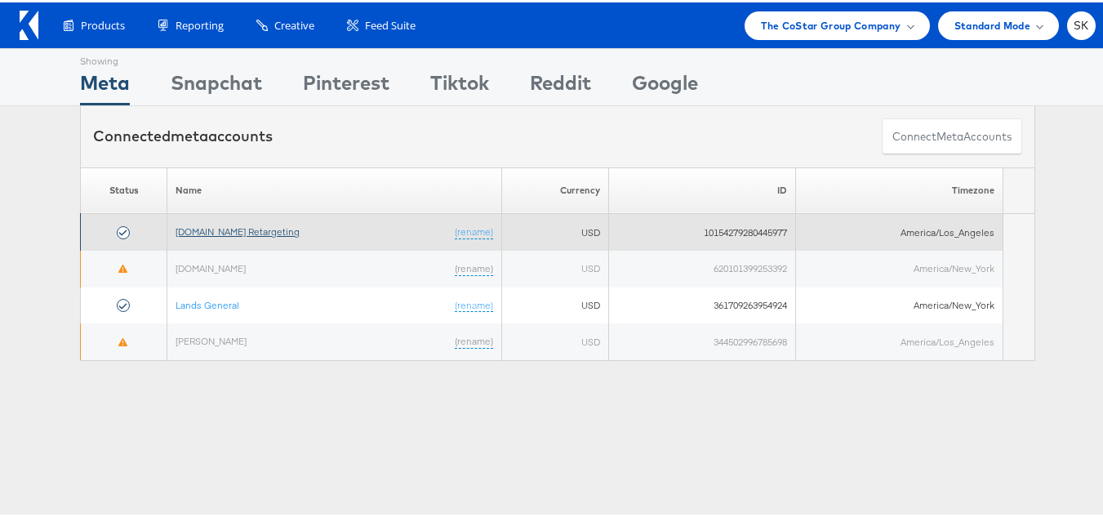
click at [265, 223] on link "[DOMAIN_NAME] Retargeting" at bounding box center [238, 229] width 124 height 12
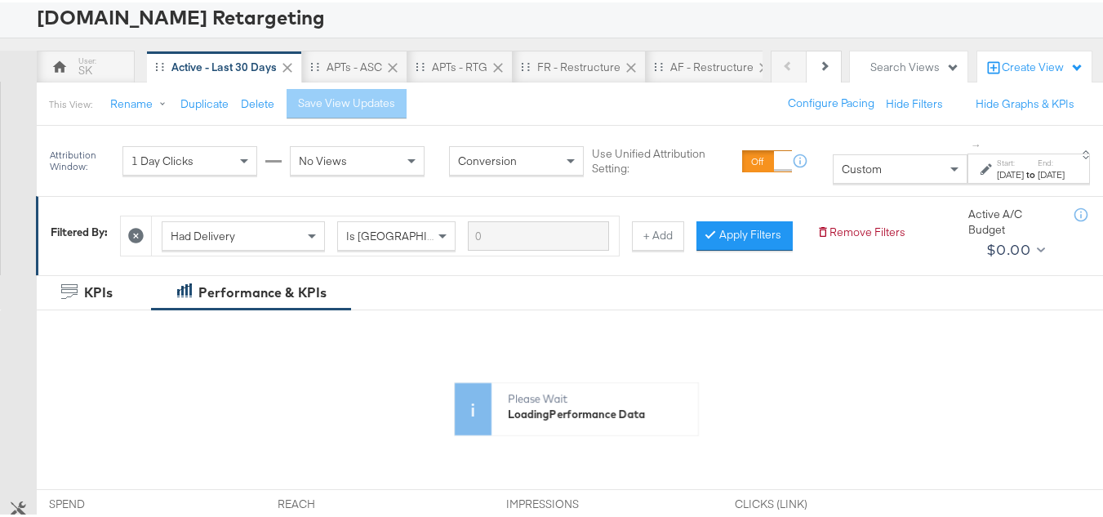
scroll to position [163, 0]
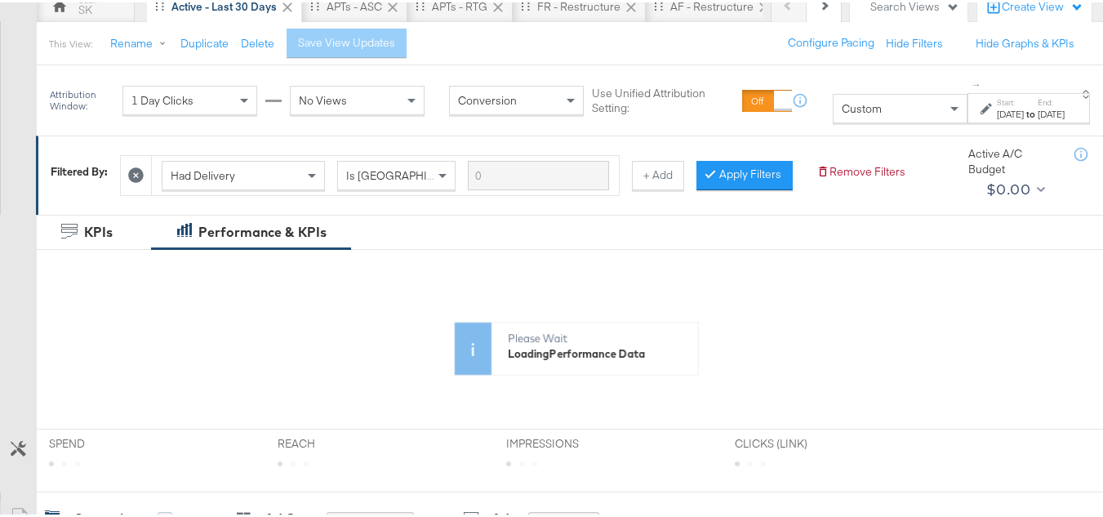
click at [840, 98] on div "Custom" at bounding box center [900, 106] width 133 height 28
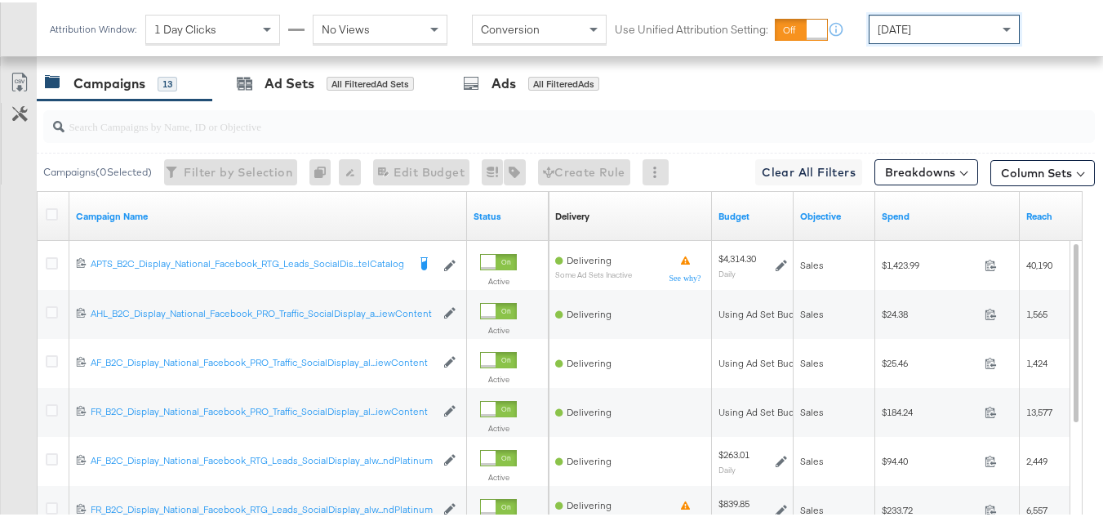
scroll to position [653, 0]
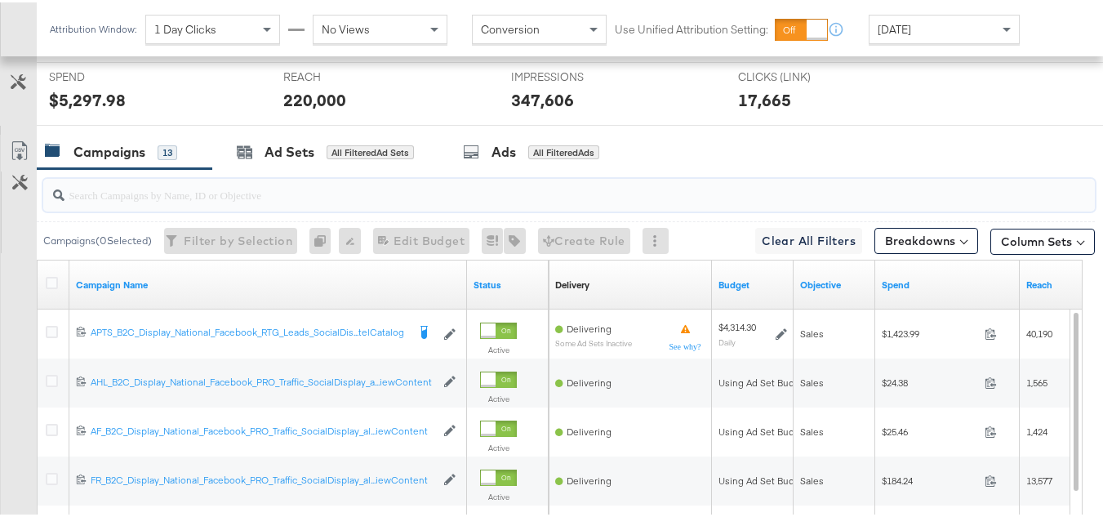
click at [226, 202] on input "search" at bounding box center [533, 186] width 937 height 32
paste input "APTS_B2C_Display_National_Facebook_RTG_Leads_SocialDisplay_Retargeting_Diamond_…"
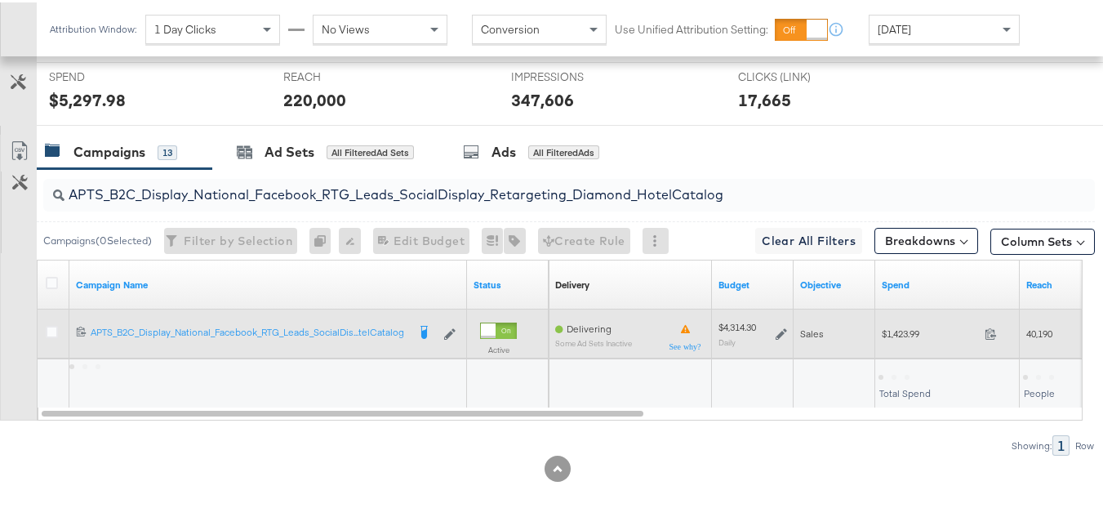
click at [899, 337] on span "$1,423.99" at bounding box center [930, 331] width 96 height 12
copy div "$1,423.99"
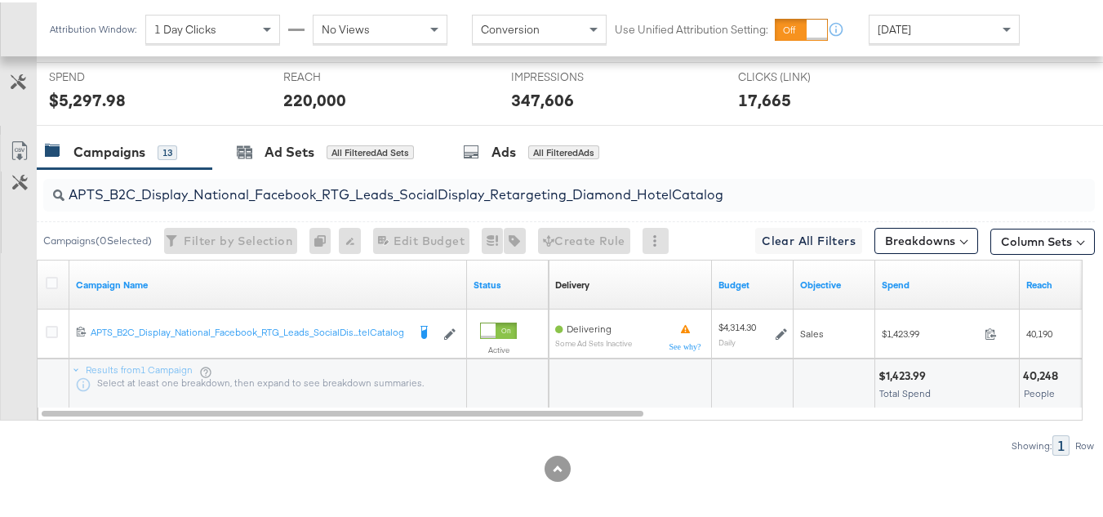
click at [364, 202] on input "APTS_B2C_Display_National_Facebook_RTG_Leads_SocialDisplay_Retargeting_Diamond_…" at bounding box center [533, 186] width 937 height 32
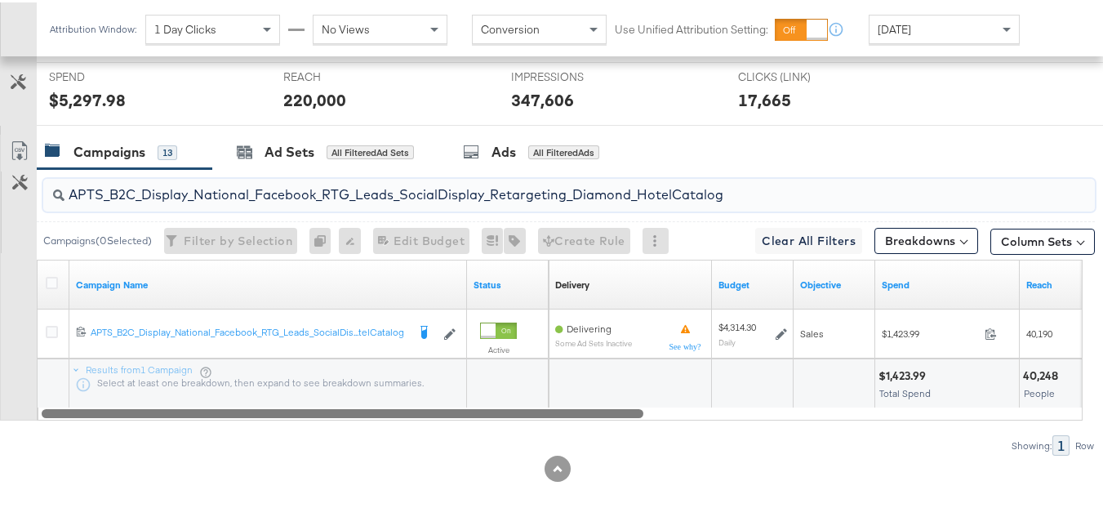
paste input "alwayson_Retargeting_DARE24_DiamondPlatinum"
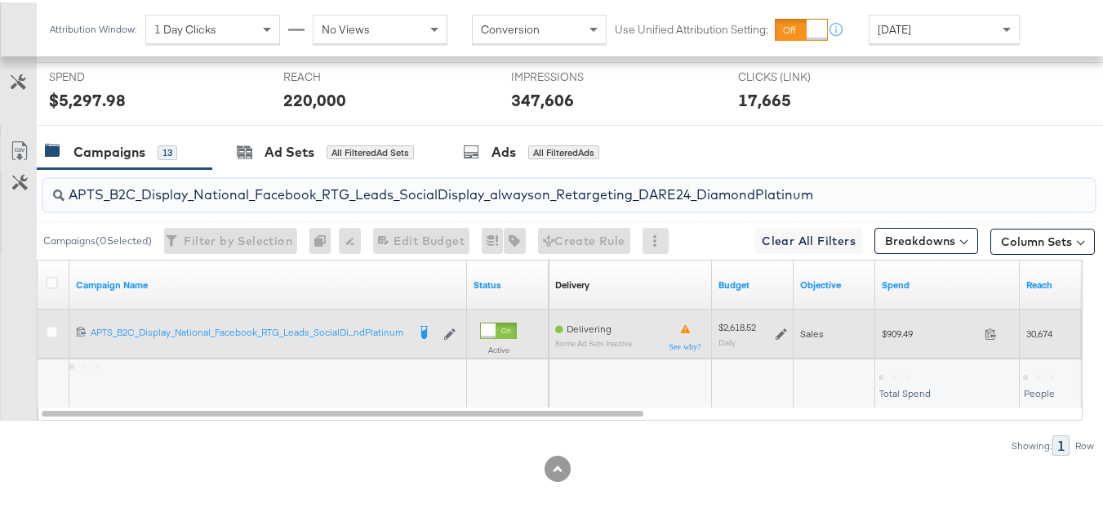
click at [903, 337] on span "$909.49" at bounding box center [930, 331] width 96 height 12
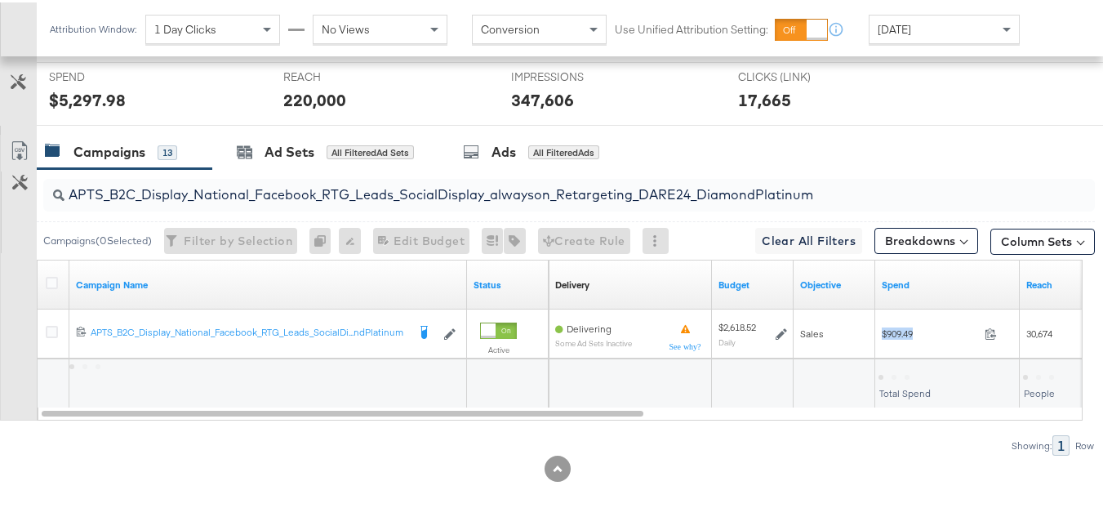
copy div "$909.49"
click at [428, 202] on input "APTS_B2C_Display_National_Facebook_RTG_Leads_SocialDisplay_alwayson_Retargeting…" at bounding box center [533, 186] width 937 height 32
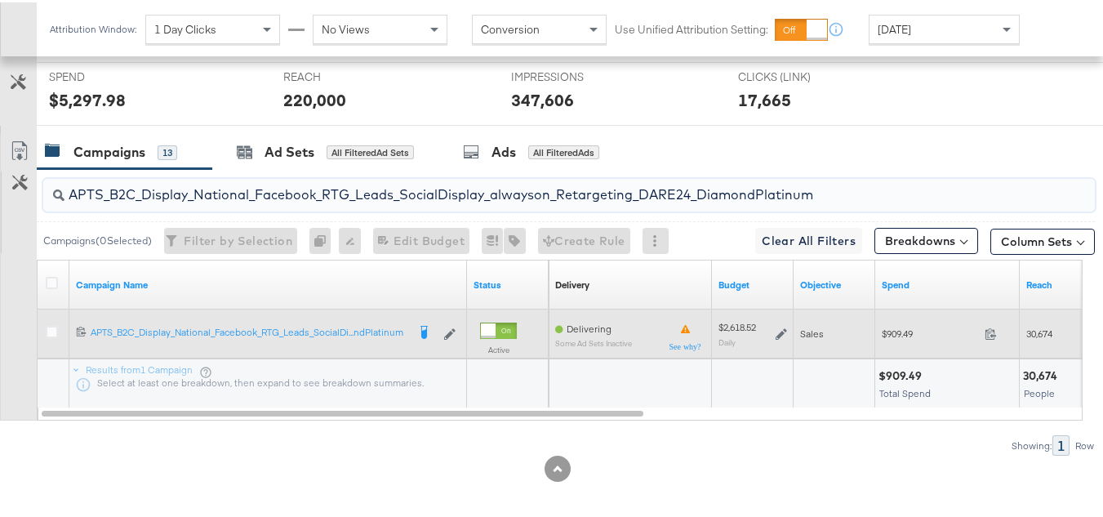
paste input "FR_B2C_Display_National_Facebook_RTG_Leads_SocialDisplay_alwayson_Retargeting_FR"
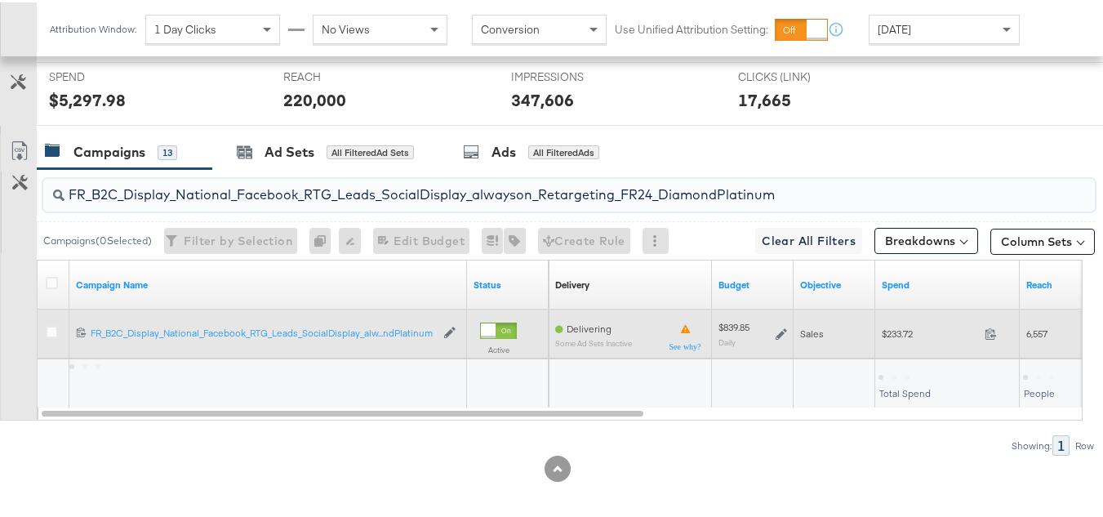
click at [903, 337] on span "$233.72" at bounding box center [930, 331] width 96 height 12
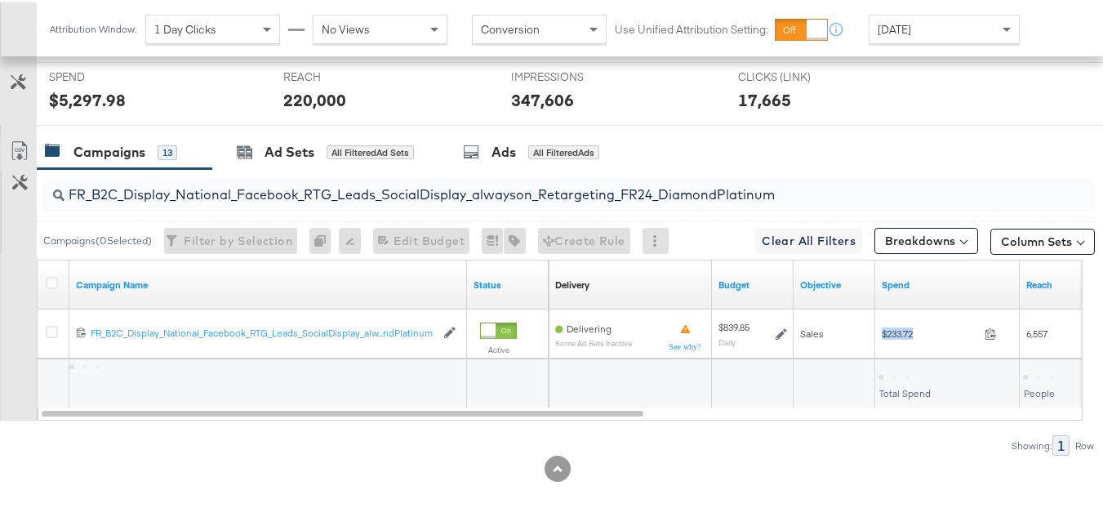
copy div "$233.72"
click at [408, 202] on input "FR_B2C_Display_National_Facebook_RTG_Leads_SocialDisplay_alwayson_Retargeting_F…" at bounding box center [533, 186] width 937 height 32
paste input "AF_B2C_Display_National_Facebook_RTG_Leads_SocialDisplay_alwayson_Retargeting_AF"
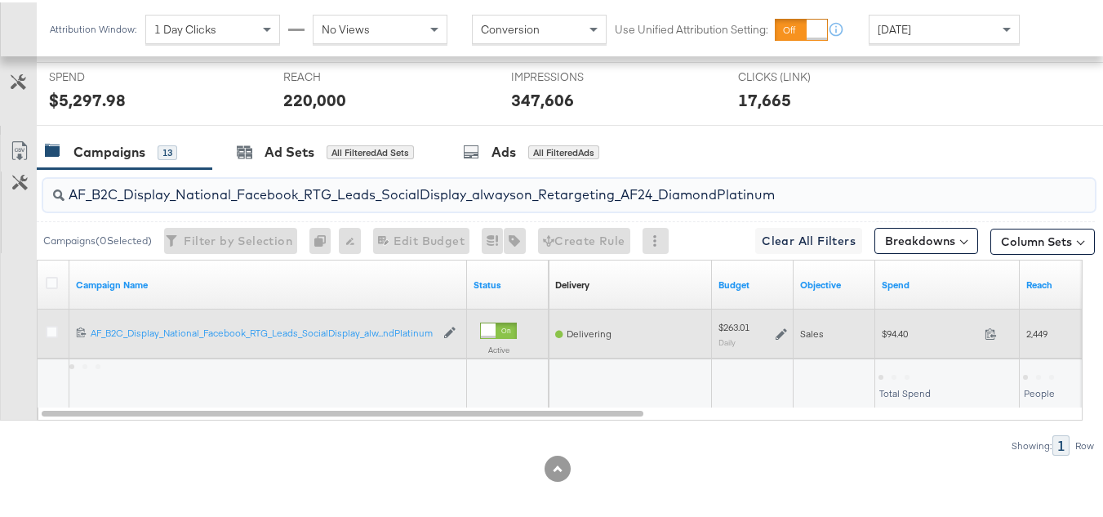
click at [899, 356] on div "$94.40 94.4" at bounding box center [947, 331] width 145 height 49
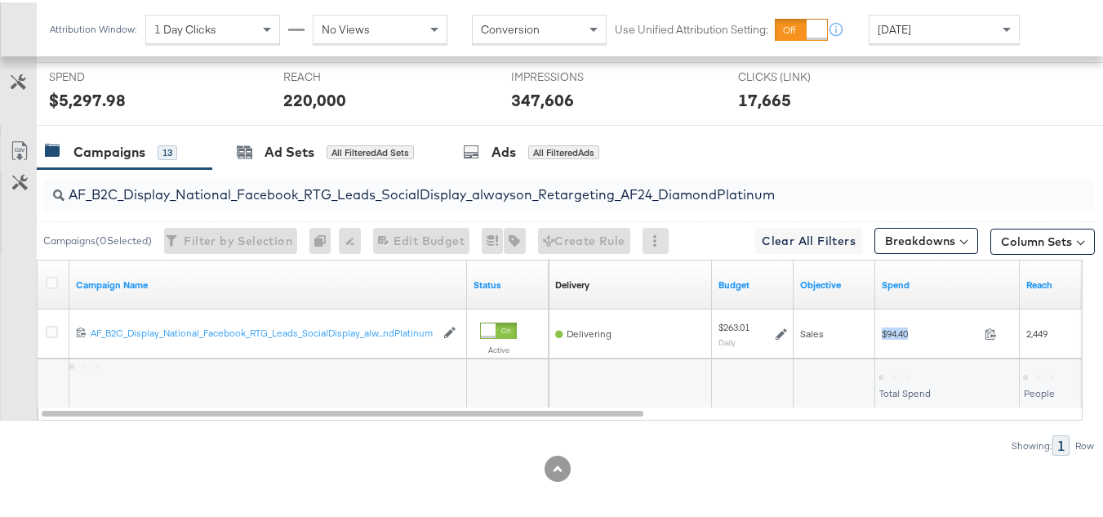
copy div "$94.40"
click at [363, 202] on input "AF_B2C_Display_National_Facebook_RTG_Leads_SocialDisplay_alwayson_Retargeting_A…" at bounding box center [533, 186] width 937 height 32
paste input "HL_B2C_Display_National_Facebook_RTG_Leads_SocialDisplay_alwayson_Retargeting_A…"
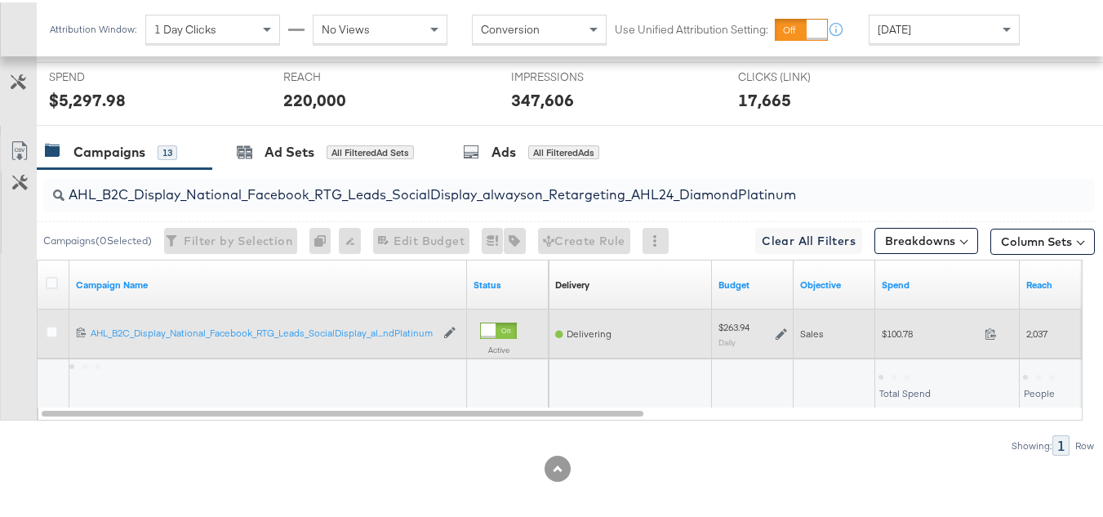
click at [885, 337] on span "$100.78" at bounding box center [930, 331] width 96 height 12
copy div "$100.78"
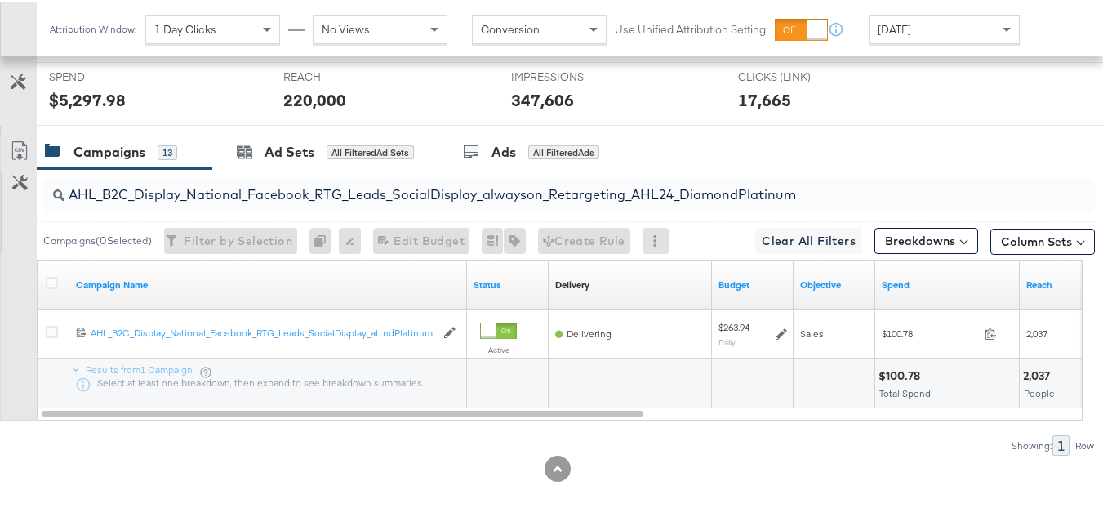
click at [411, 202] on input "AHL_B2C_Display_National_Facebook_RTG_Leads_SocialDisplay_alwayson_Retargeting_…" at bounding box center [533, 186] width 937 height 32
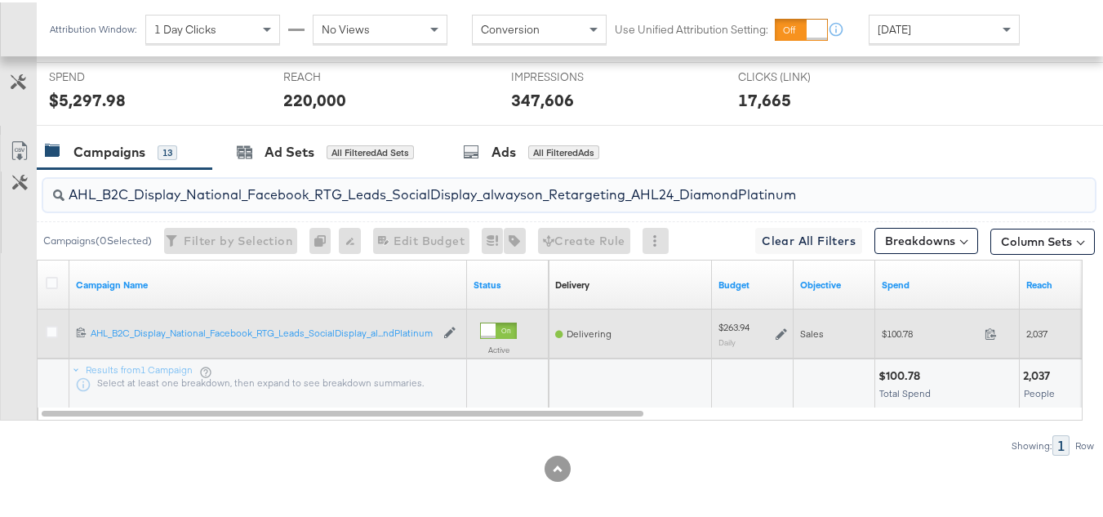
paste input "PTS_B2C_Display_National_Facebook_PRO_Traffic_SocialDisplay_alwayson_ASC_DARE24…"
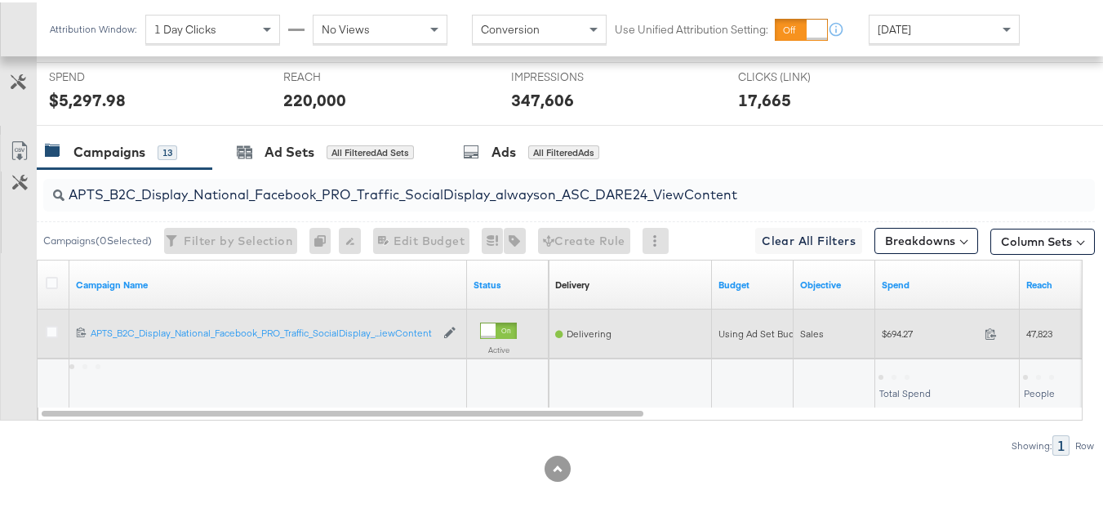
click at [906, 337] on span "$694.27" at bounding box center [930, 331] width 96 height 12
copy div "$694.27"
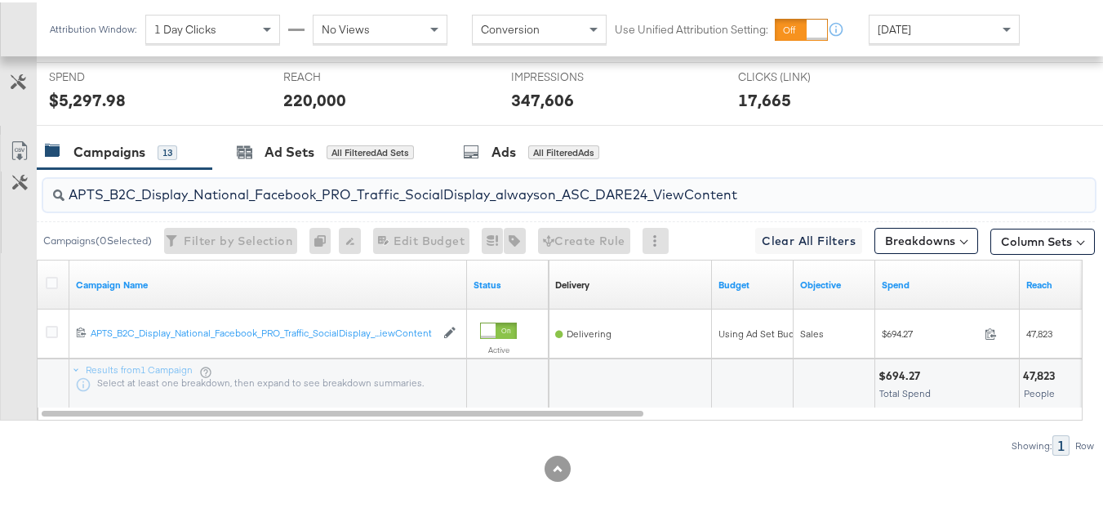
click at [407, 202] on input "APTS_B2C_Display_National_Facebook_PRO_Traffic_SocialDisplay_alwayson_ASC_DARE2…" at bounding box center [533, 186] width 937 height 32
paste input "Leads_SocialDisplay_alwayson_ASC_DARE24_Purchase"
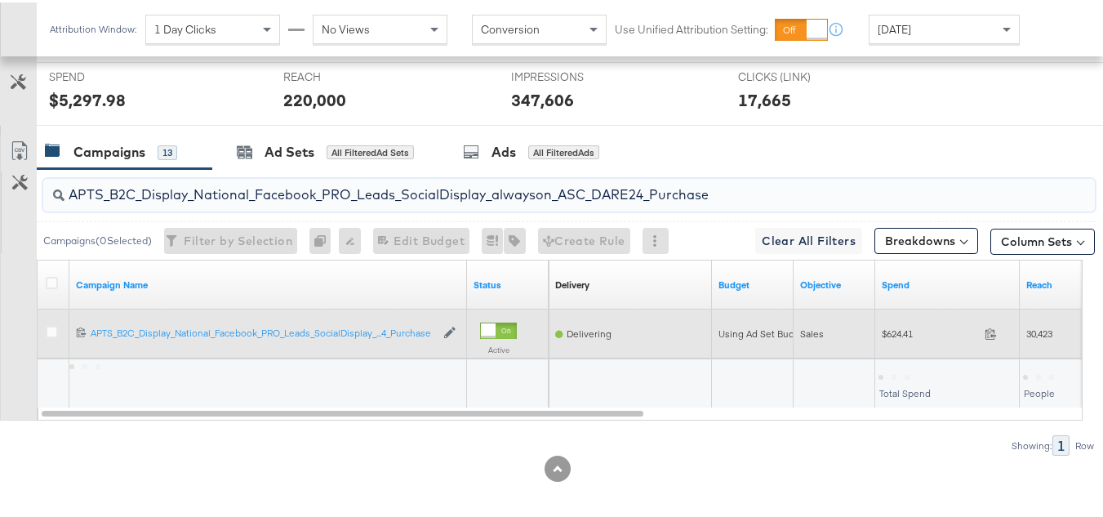
click at [883, 337] on span "$624.41" at bounding box center [930, 331] width 96 height 12
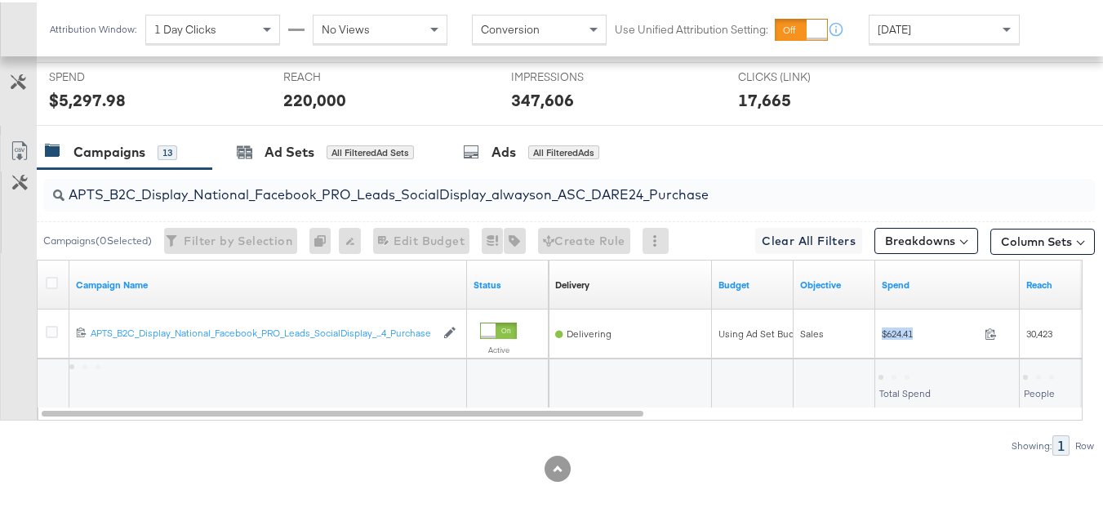
copy div "$624.41"
click at [306, 202] on input "APTS_B2C_Display_National_Facebook_PRO_Leads_SocialDisplay_alwayson_ASC_DARE24_…" at bounding box center [533, 186] width 937 height 32
paste input "F_B2C_Display_National_Facebook_PRO_Traffic_SocialDisplay_alwayson_ASC_AF24_Vie…"
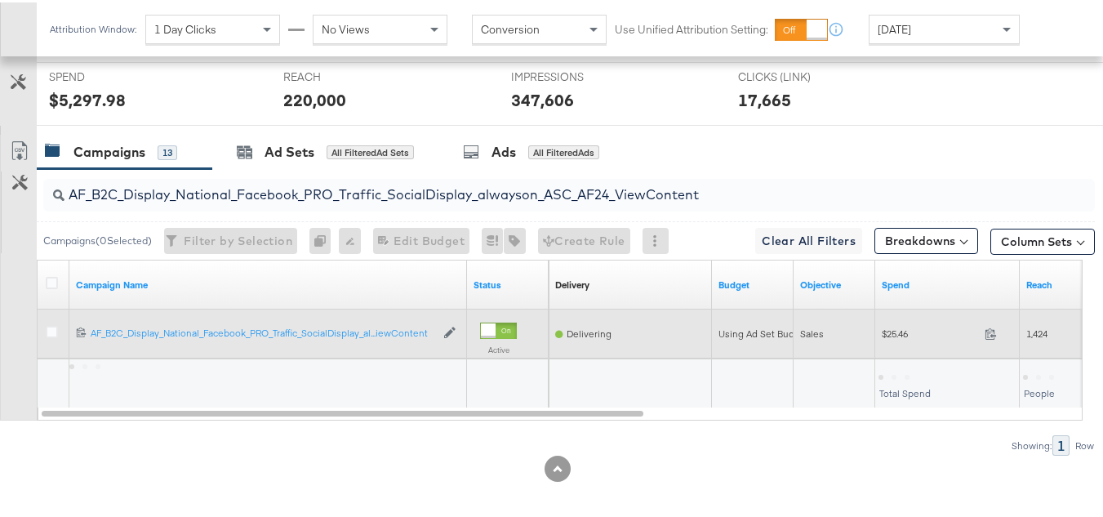
click at [899, 356] on div "$25.46 25.46" at bounding box center [947, 331] width 145 height 49
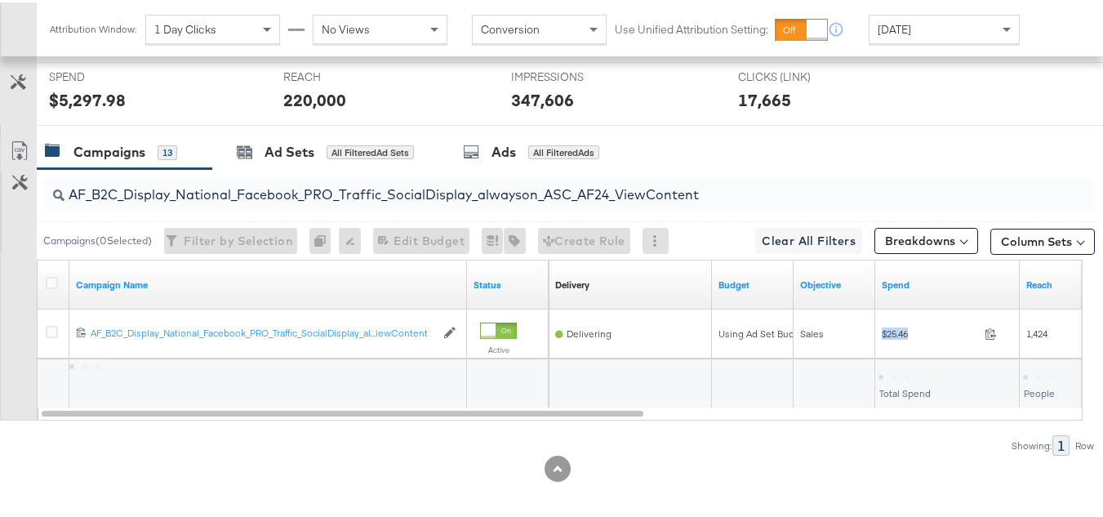
copy div "$25.46"
click at [379, 202] on input "AF_B2C_Display_National_Facebook_PRO_Traffic_SocialDisplay_alwayson_ASC_AF24_Vi…" at bounding box center [533, 186] width 937 height 32
paste input "FR_B2C_Display_National_Facebook_PRO_Traffic_SocialDisplay_alwayson_ASC_FR"
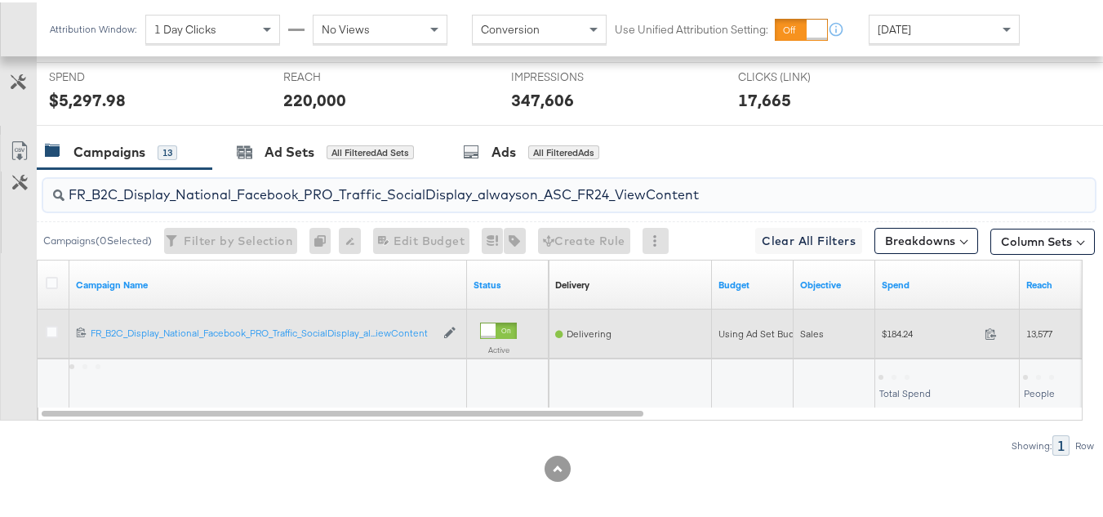
click at [897, 337] on span "$184.24" at bounding box center [930, 331] width 96 height 12
copy div "$184.24"
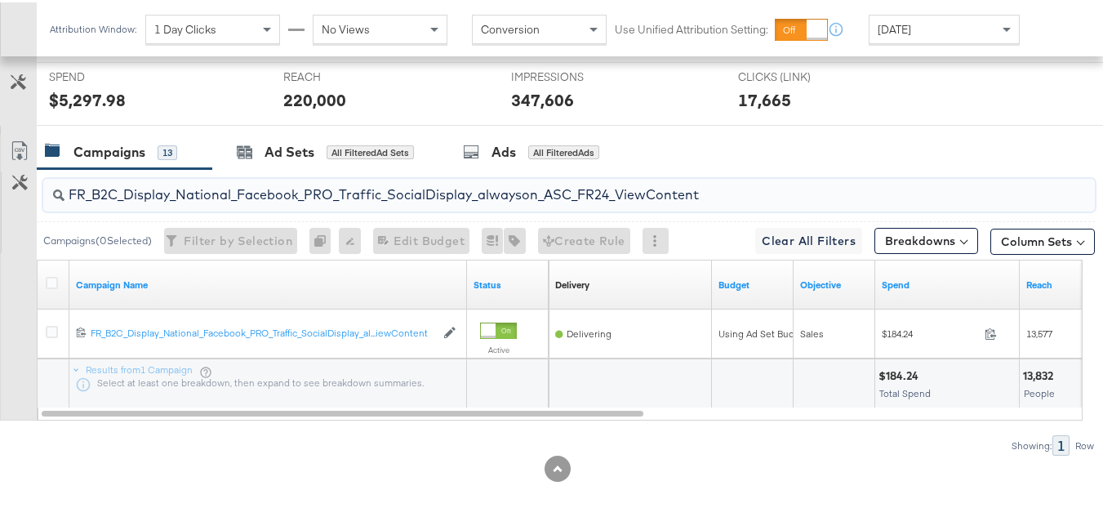
click at [398, 202] on input "FR_B2C_Display_National_Facebook_PRO_Traffic_SocialDisplay_alwayson_ASC_FR24_Vi…" at bounding box center [533, 186] width 937 height 32
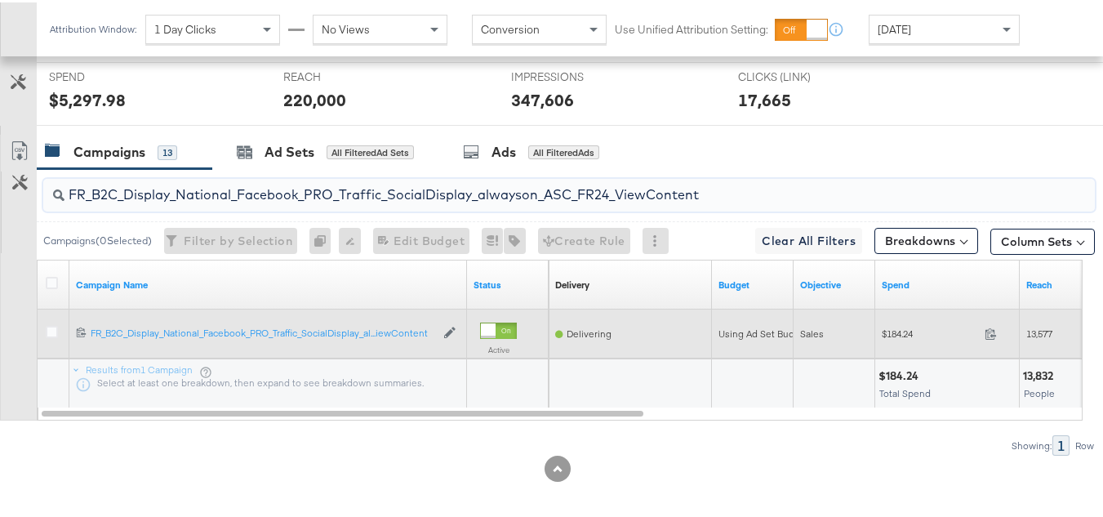
paste input "AHL_B2C_Display_National_Facebook_PRO_Traffic_SocialDisplay_alwayson_ASC_AHL"
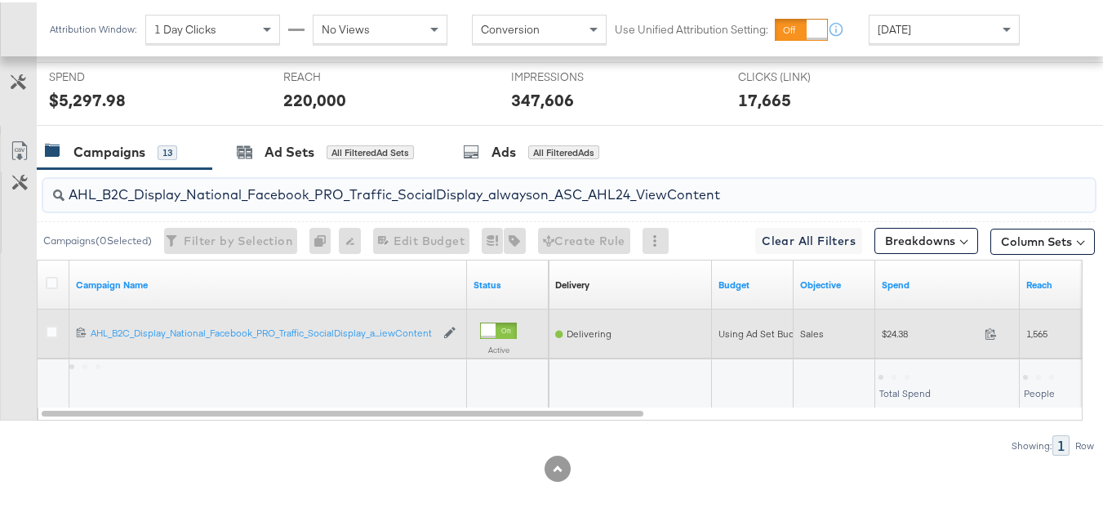
type input "AHL_B2C_Display_National_Facebook_PRO_Traffic_SocialDisplay_alwayson_ASC_AHL24_…"
click at [907, 344] on div "$24.38 24.38" at bounding box center [947, 330] width 145 height 25
copy div "$24.38"
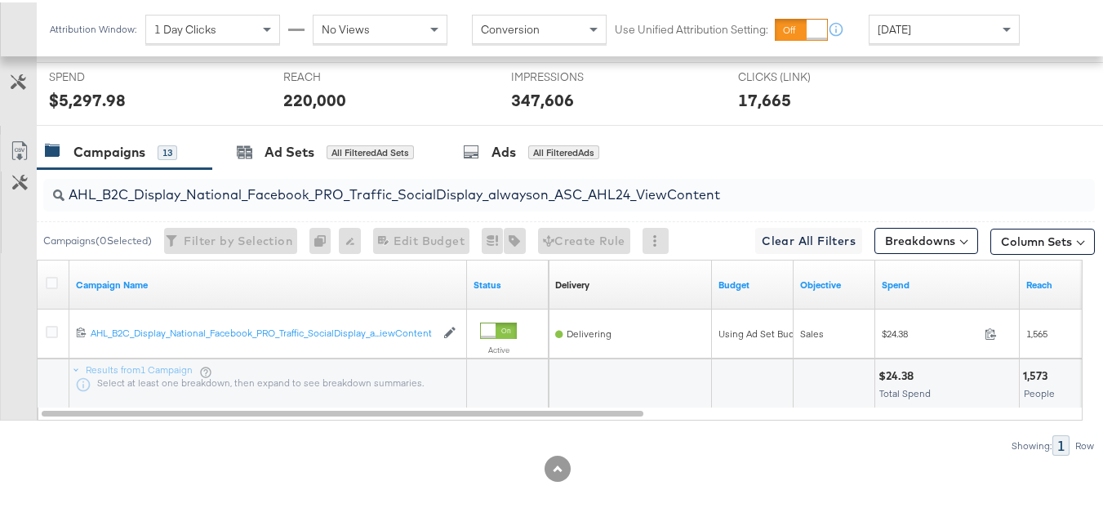
click at [977, 453] on div "Showing: 1 Row" at bounding box center [547, 443] width 1095 height 20
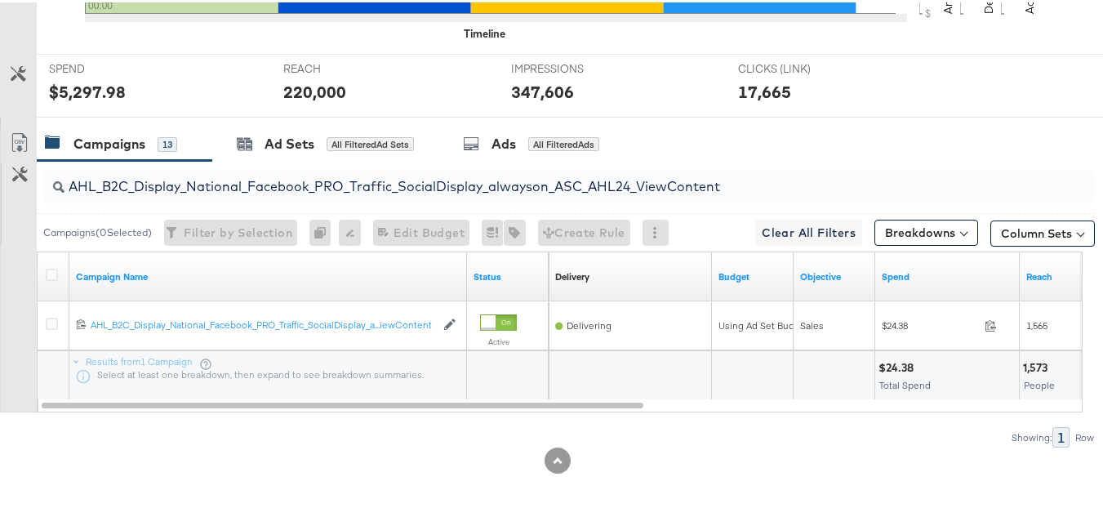
scroll to position [0, 0]
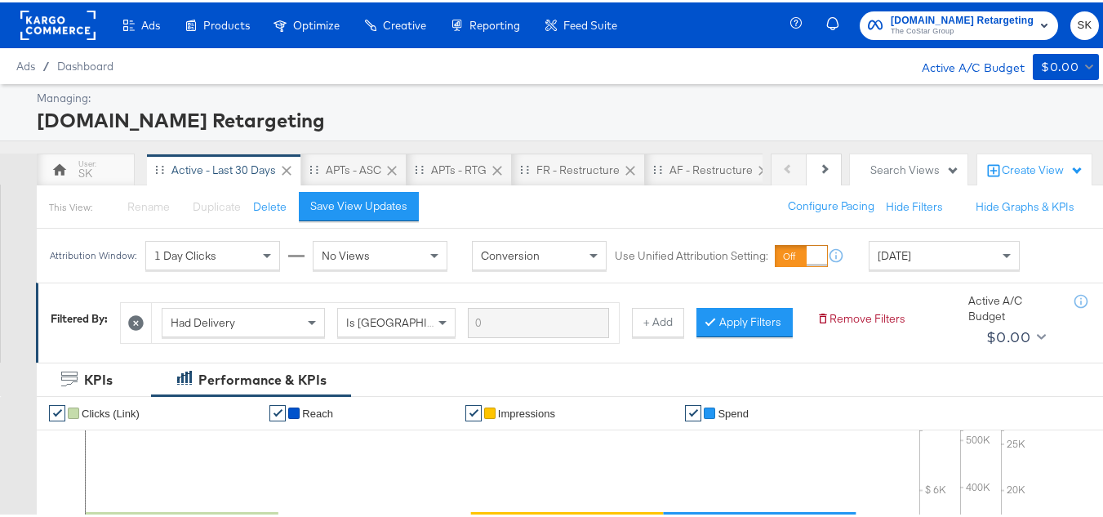
click at [905, 32] on span "The CoStar Group" at bounding box center [962, 29] width 143 height 13
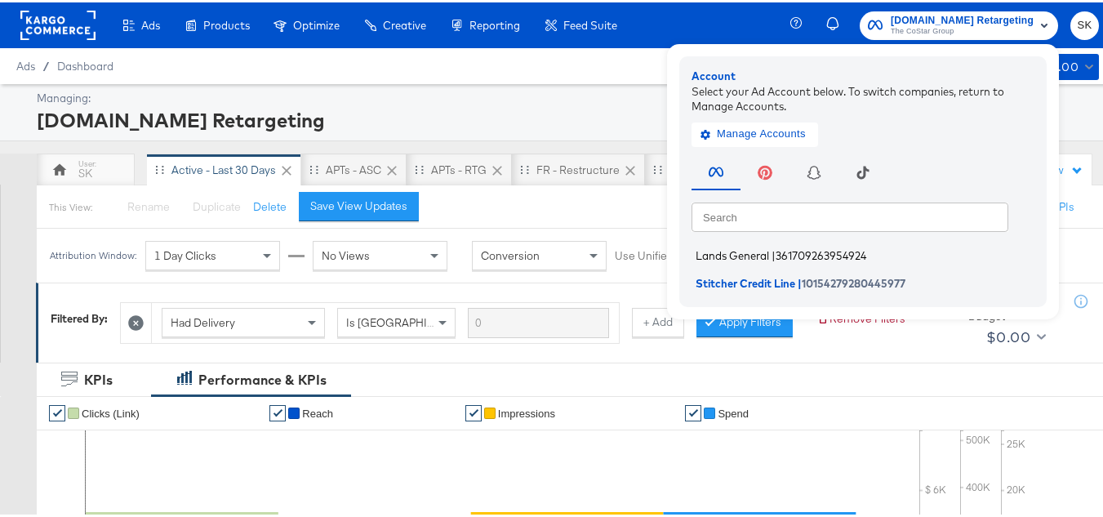
click at [712, 251] on span "Lands General" at bounding box center [732, 253] width 73 height 13
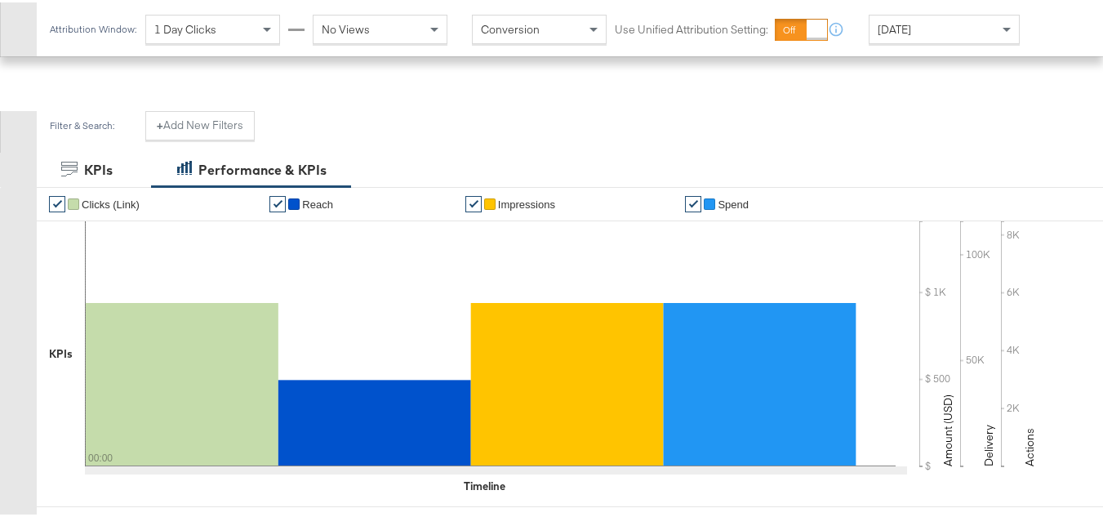
scroll to position [245, 0]
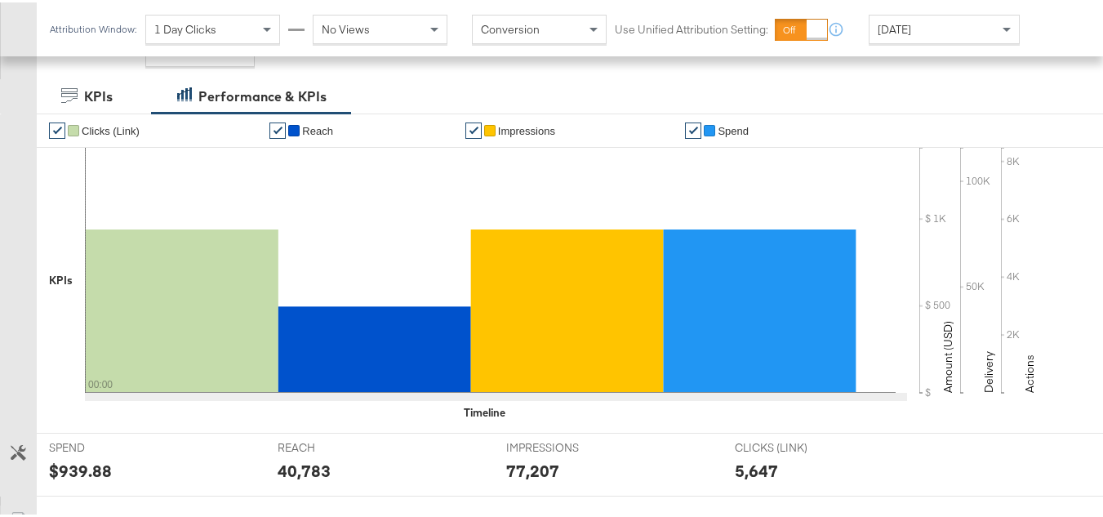
click at [898, 32] on span "[DATE]" at bounding box center [894, 27] width 33 height 15
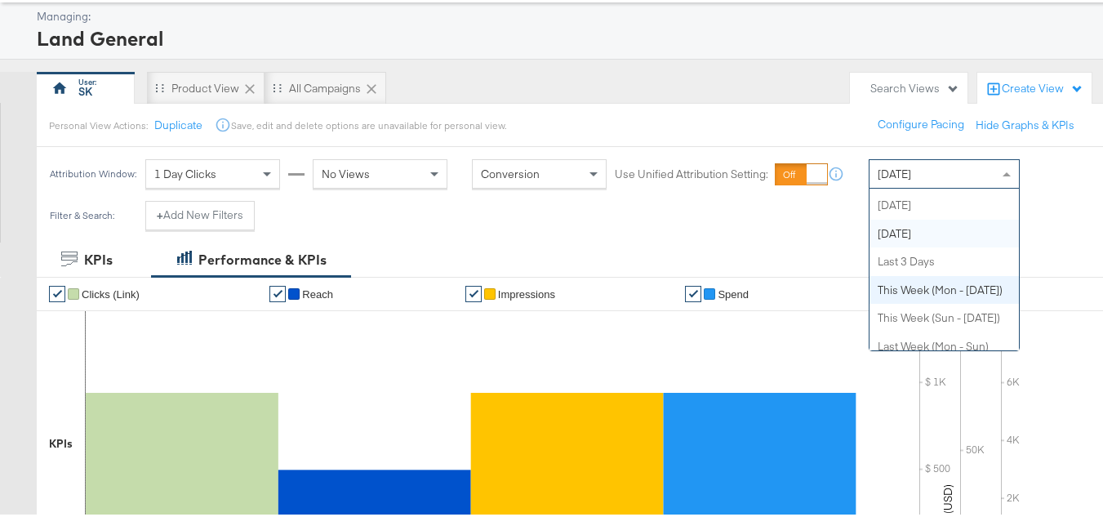
scroll to position [0, 0]
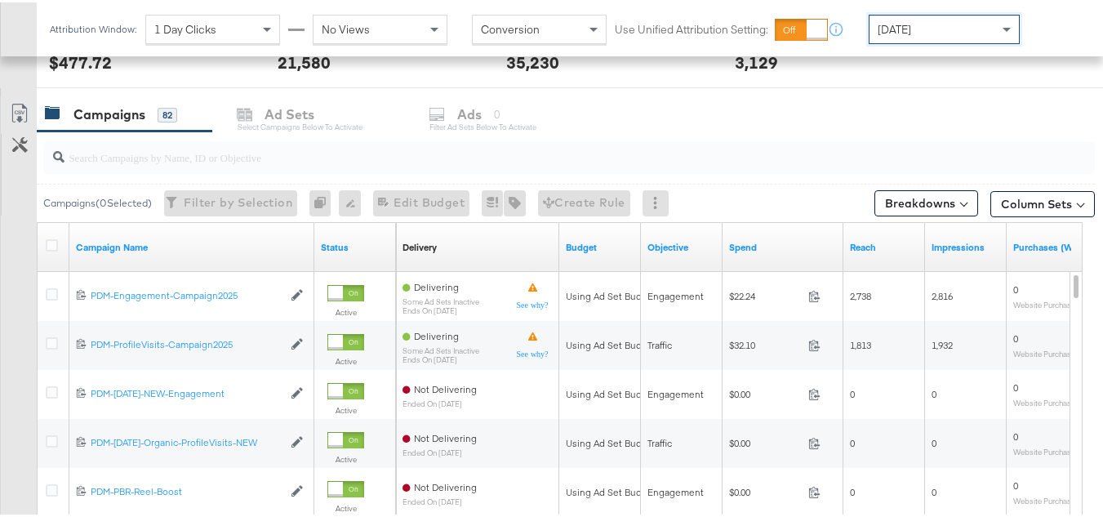
click at [205, 162] on input "search" at bounding box center [533, 148] width 937 height 32
paste input "B2C_LAND_KC_RT_Sig_24"
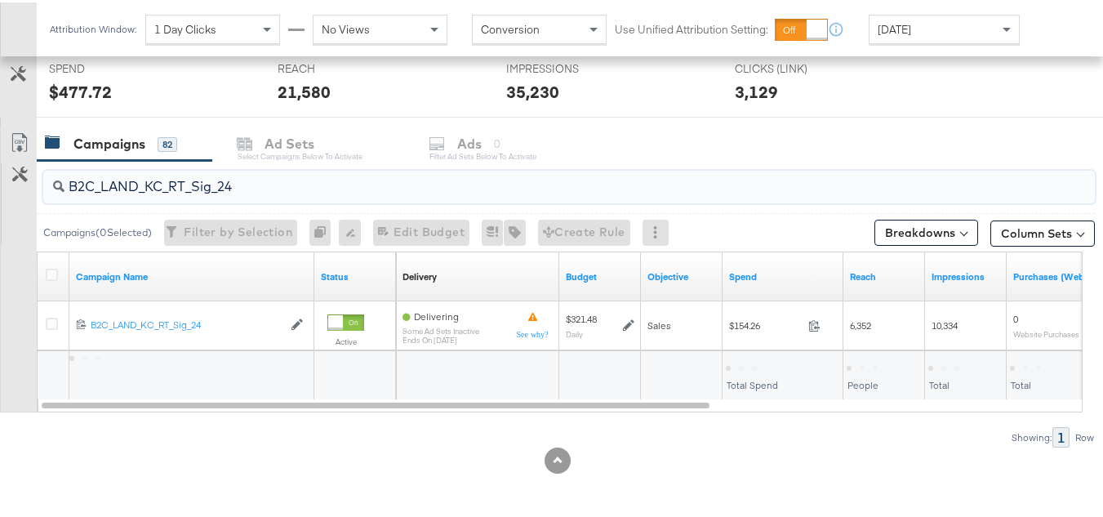
scroll to position [624, 0]
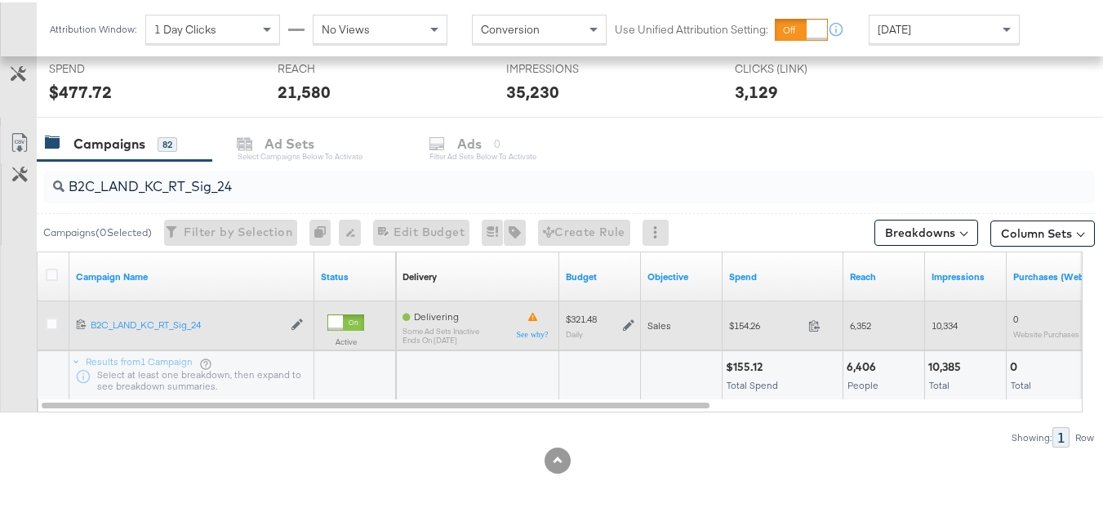
click at [754, 314] on div "$154.26 154.26" at bounding box center [783, 322] width 121 height 25
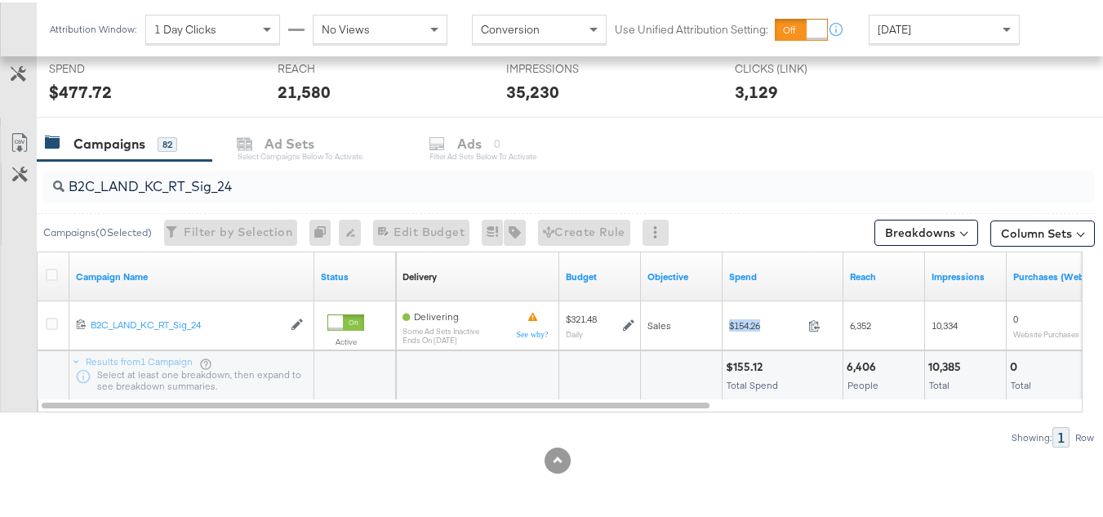
copy div "$154.26"
click at [321, 169] on input "B2C_LAND_KC_RT_Sig_24" at bounding box center [533, 178] width 937 height 32
paste input "B_Ecommerce_KC_Retargeting_LW&LOA_Traffic"
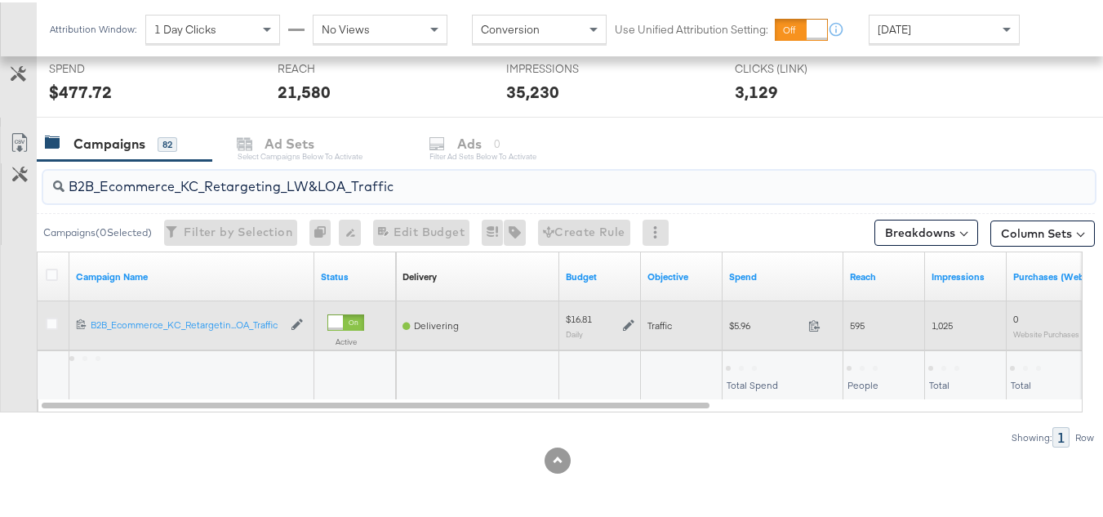
click at [737, 332] on div "$5.96 5.96" at bounding box center [783, 322] width 121 height 25
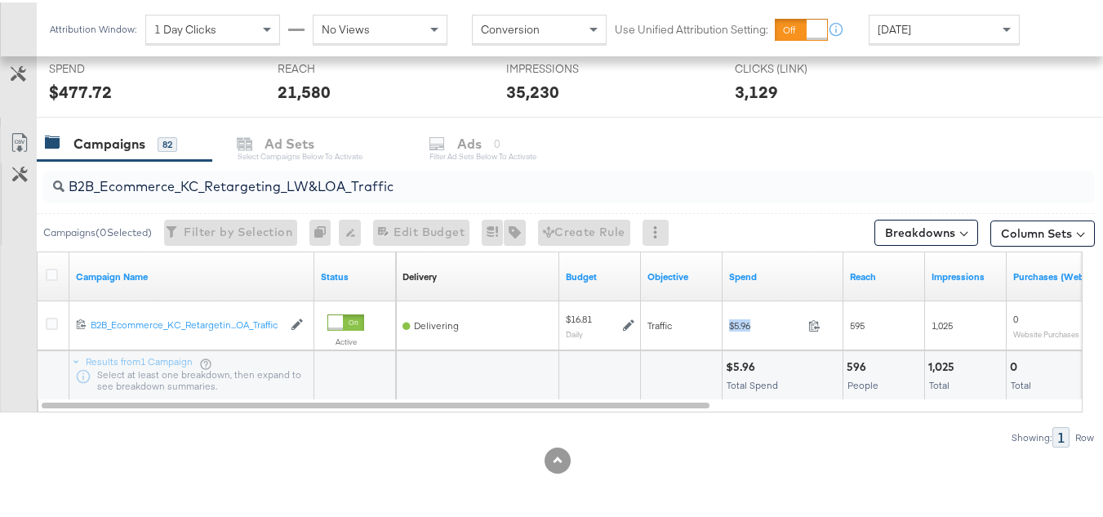
copy div "$5.96"
click at [376, 184] on input "B2B_Ecommerce_KC_Retargeting_LW&LOA_Traffic" at bounding box center [533, 178] width 937 height 32
paste input "KC_Retargeting_Prospects & Clients_Conversions"
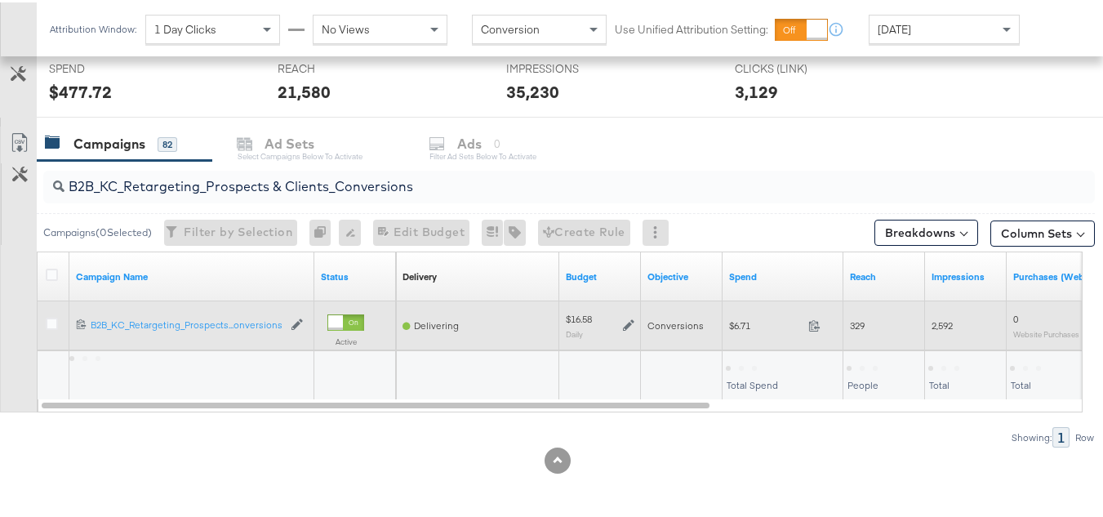
click at [744, 322] on span "$6.71" at bounding box center [765, 323] width 73 height 12
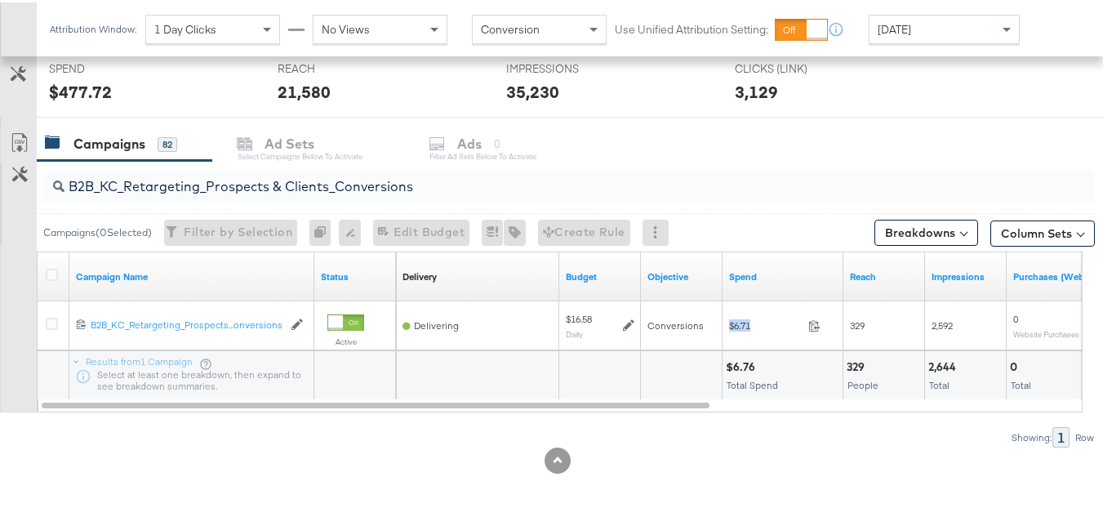
copy div "$6.71"
click at [366, 181] on input "B2B_KC_Retargeting_Prospects & Clients_Conversions" at bounding box center [533, 178] width 937 height 32
paste input "C_LAND_KC_Pros_Sig"
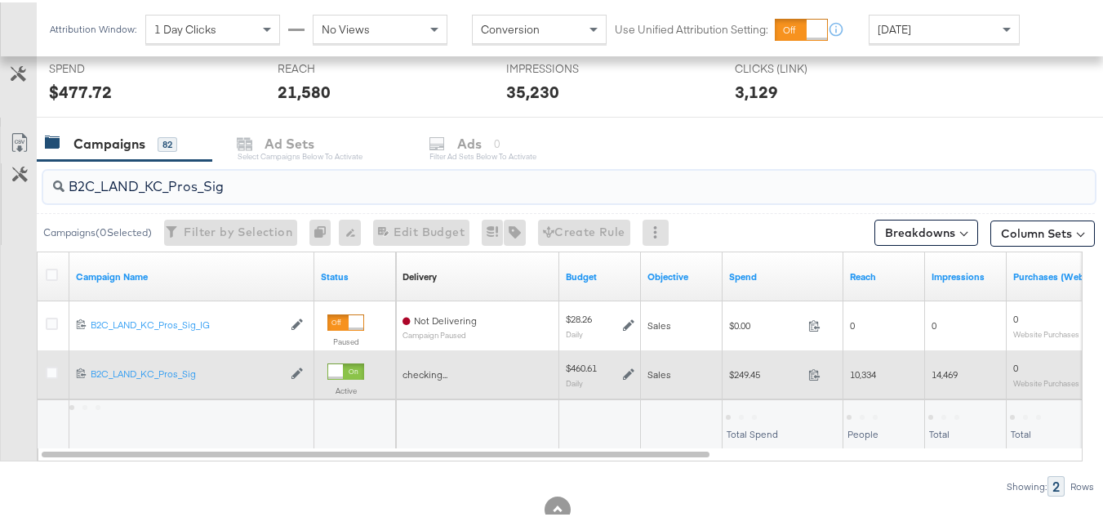
type input "B2C_LAND_KC_Pros_Sig"
click at [742, 370] on span "$249.45" at bounding box center [765, 372] width 73 height 12
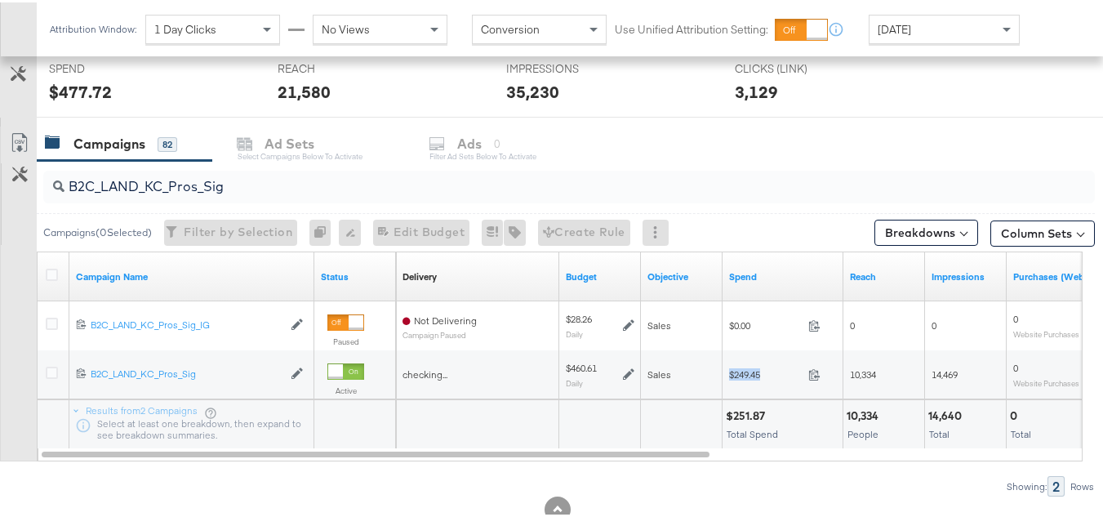
copy div "$249.45"
